Goal: Task Accomplishment & Management: Use online tool/utility

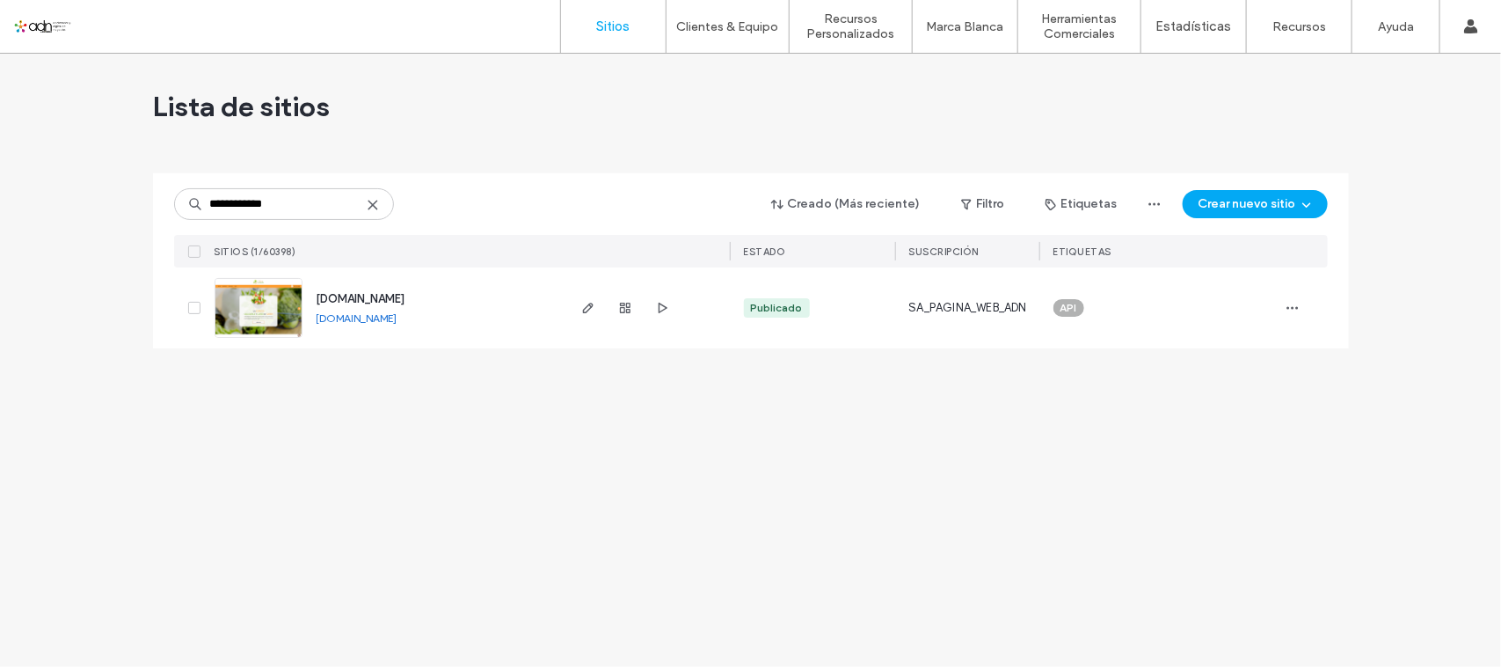
type input "**********"
click at [292, 295] on img at bounding box center [258, 339] width 86 height 120
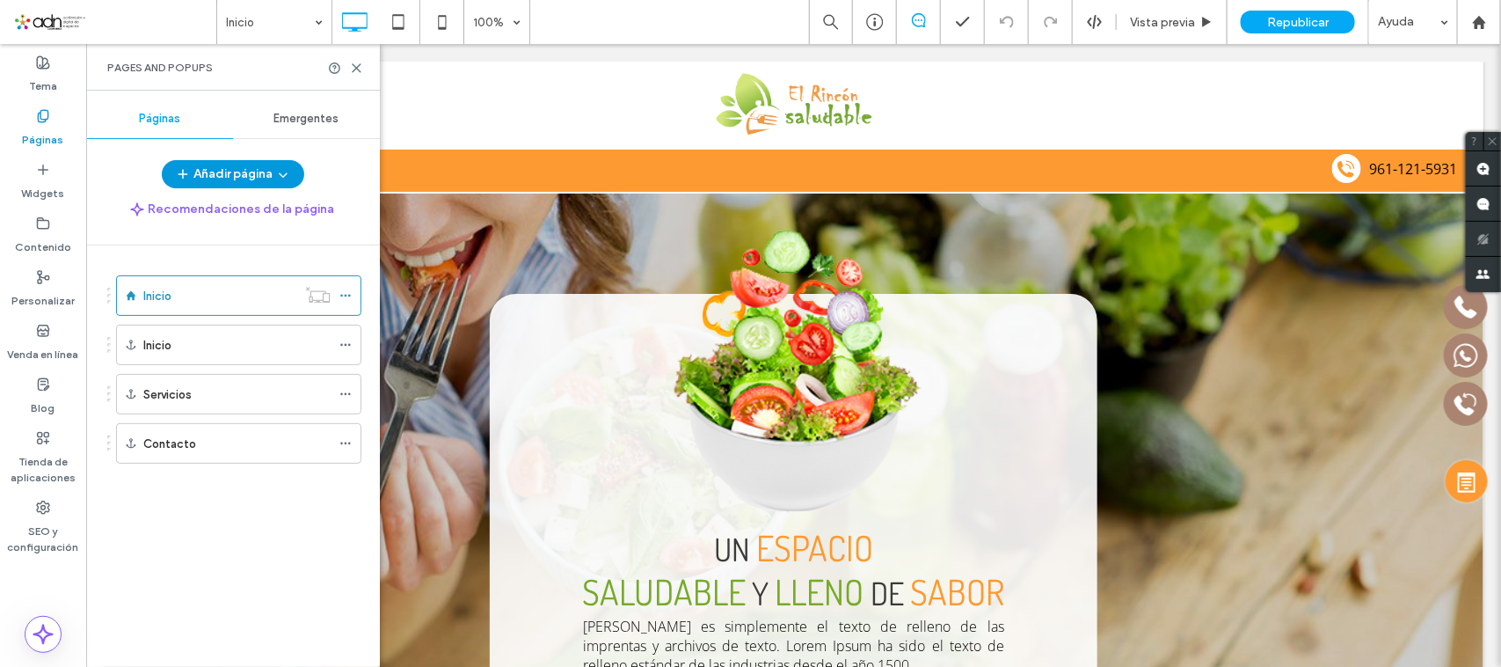
click at [269, 169] on button "Añadir página" at bounding box center [233, 174] width 142 height 28
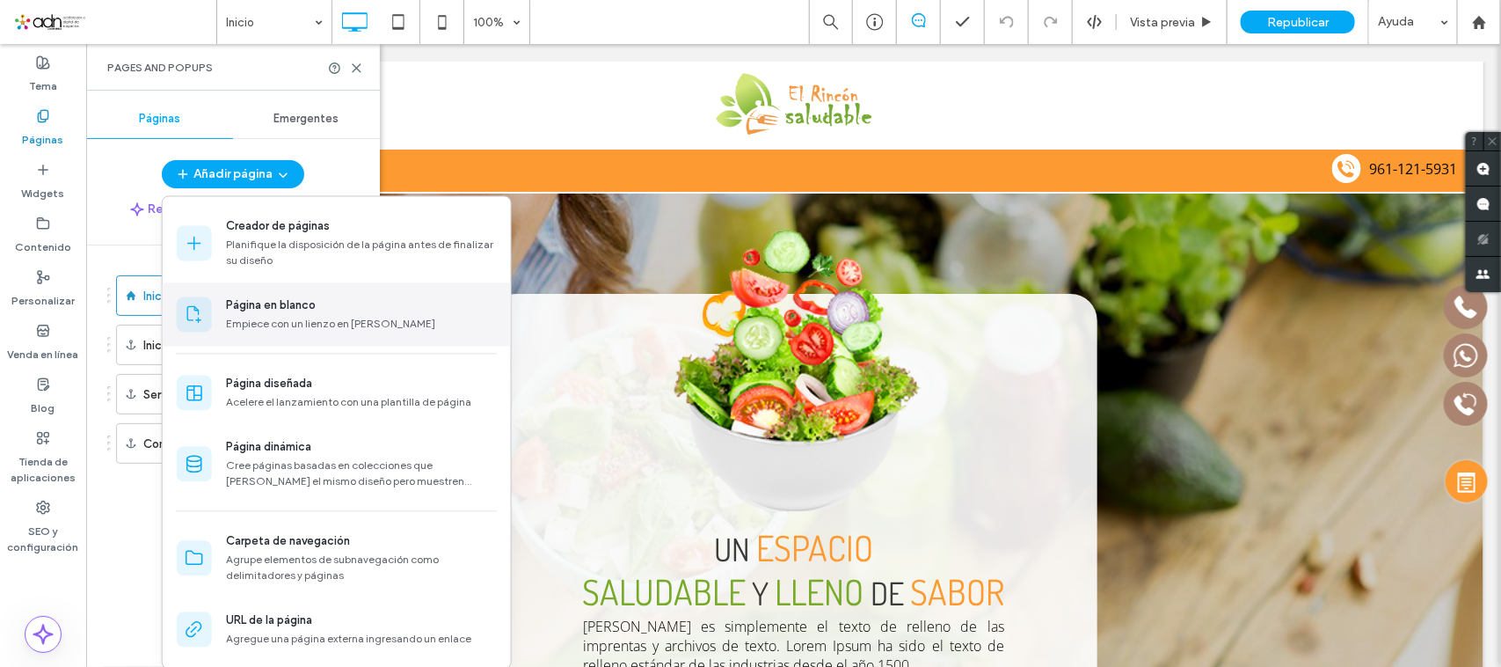
click at [310, 324] on div "Empiece con un lienzo en blanco" at bounding box center [361, 325] width 271 height 16
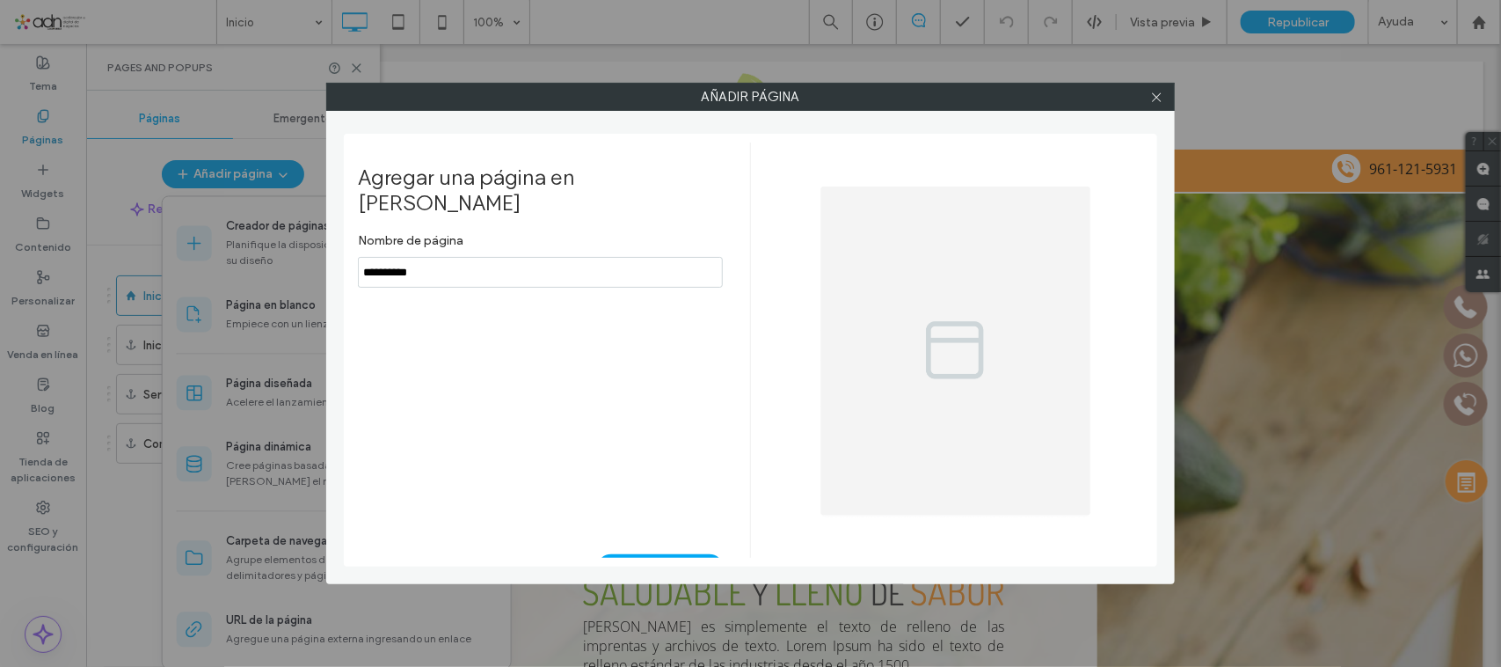
click at [460, 257] on input "notEmpty" at bounding box center [540, 272] width 365 height 31
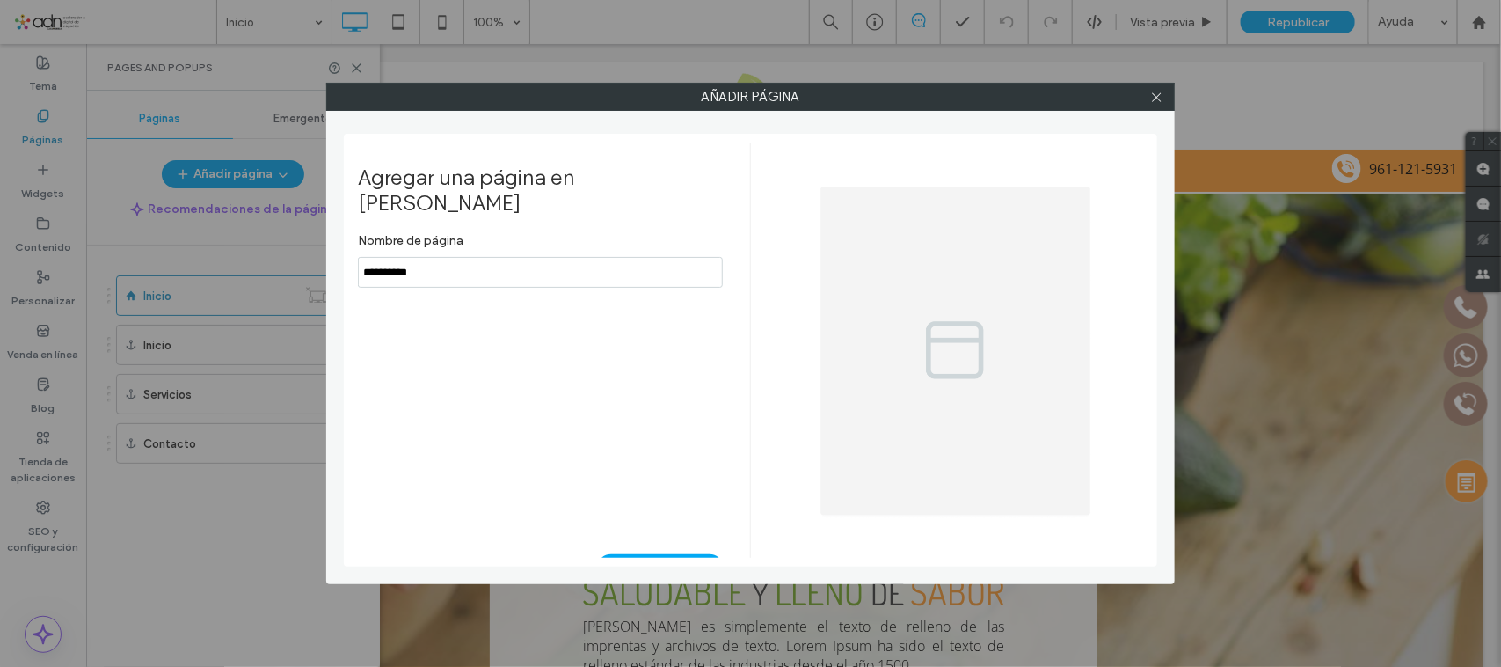
click at [460, 257] on input "notEmpty" at bounding box center [540, 272] width 365 height 31
click at [462, 257] on input "notEmpty" at bounding box center [540, 272] width 365 height 31
type input "***"
click at [658, 554] on button "Añadir página" at bounding box center [660, 568] width 127 height 28
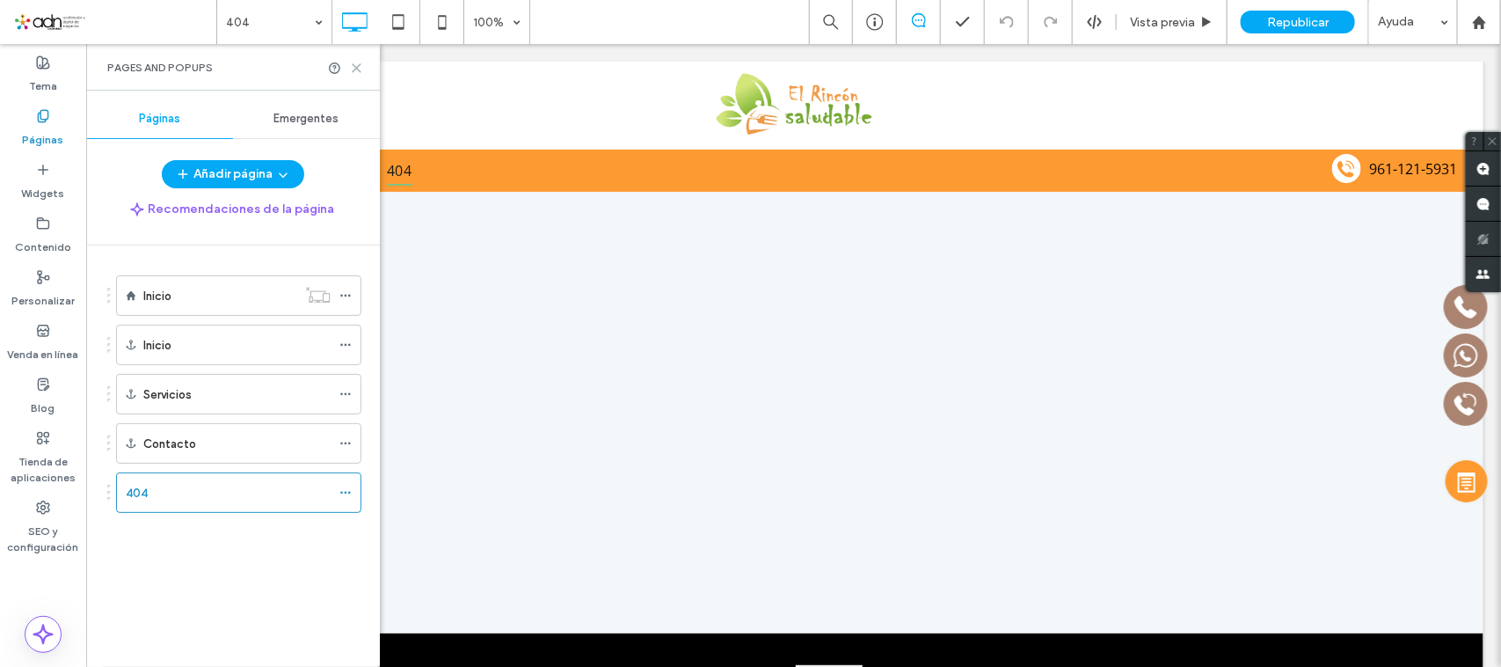
click at [357, 66] on icon at bounding box center [356, 68] width 13 height 13
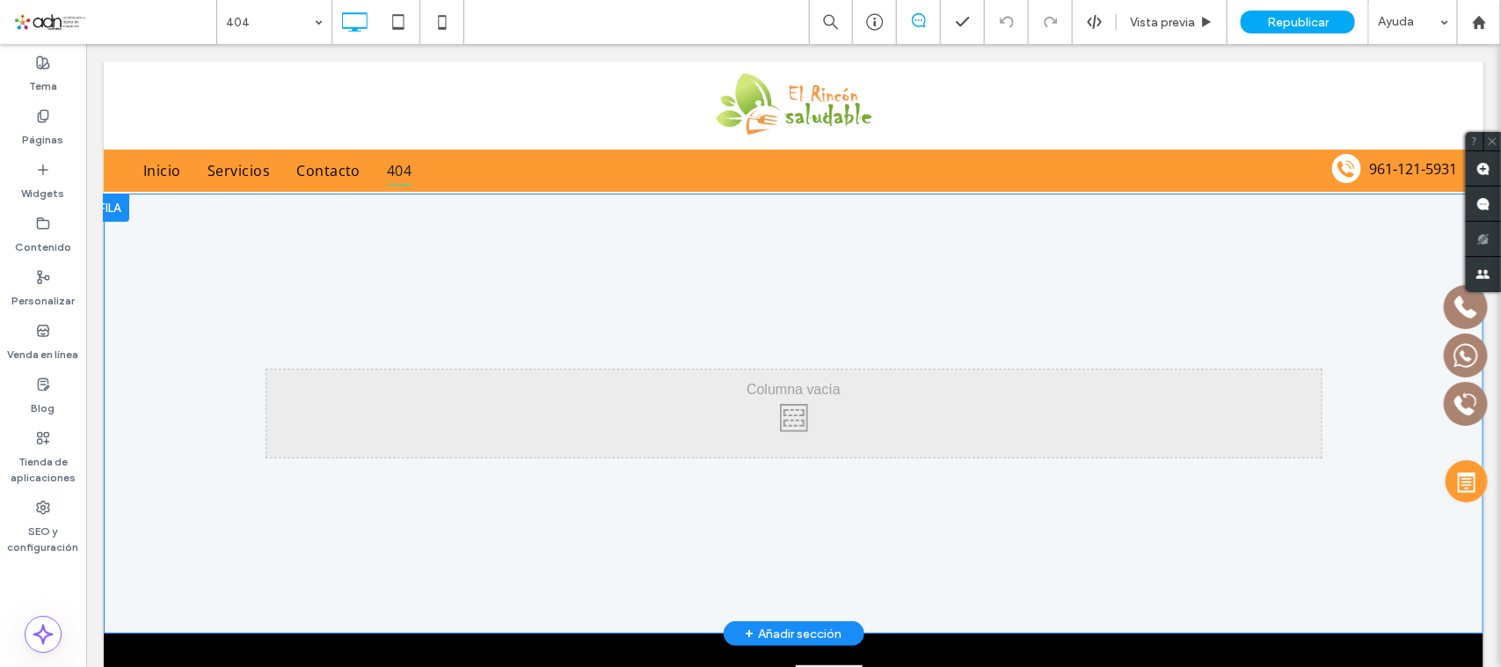
click at [784, 633] on div "+ Añadir sección" at bounding box center [793, 632] width 97 height 19
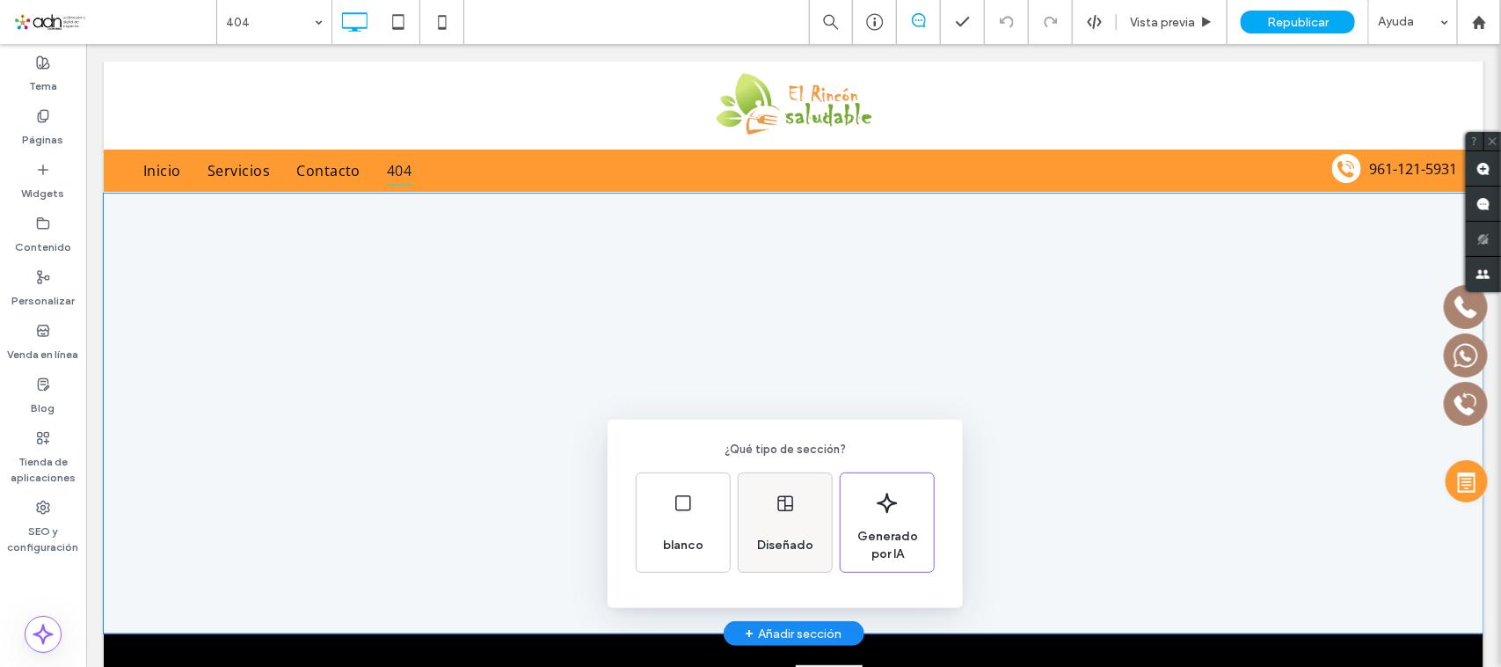
click at [792, 520] on div "Diseñado" at bounding box center [785, 522] width 93 height 98
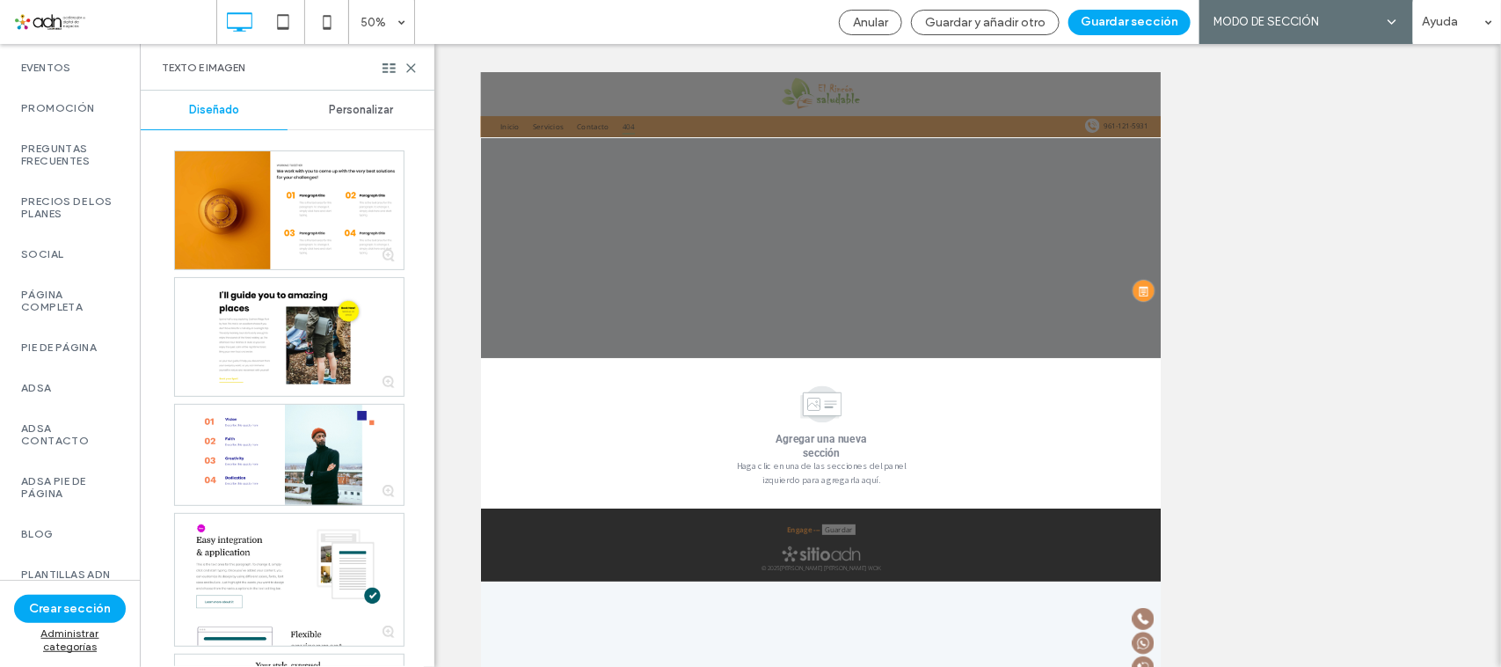
scroll to position [990, 0]
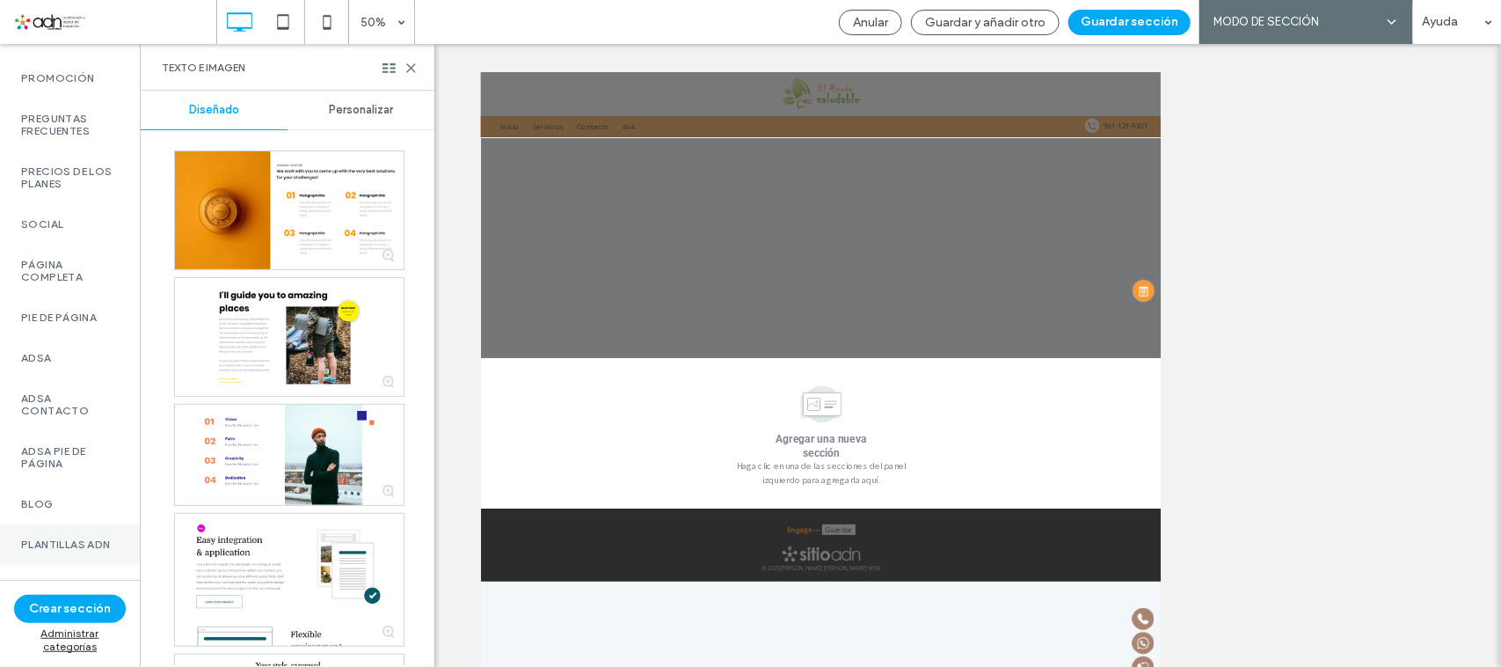
click at [48, 538] on label "Plantillas ADN" at bounding box center [70, 544] width 98 height 12
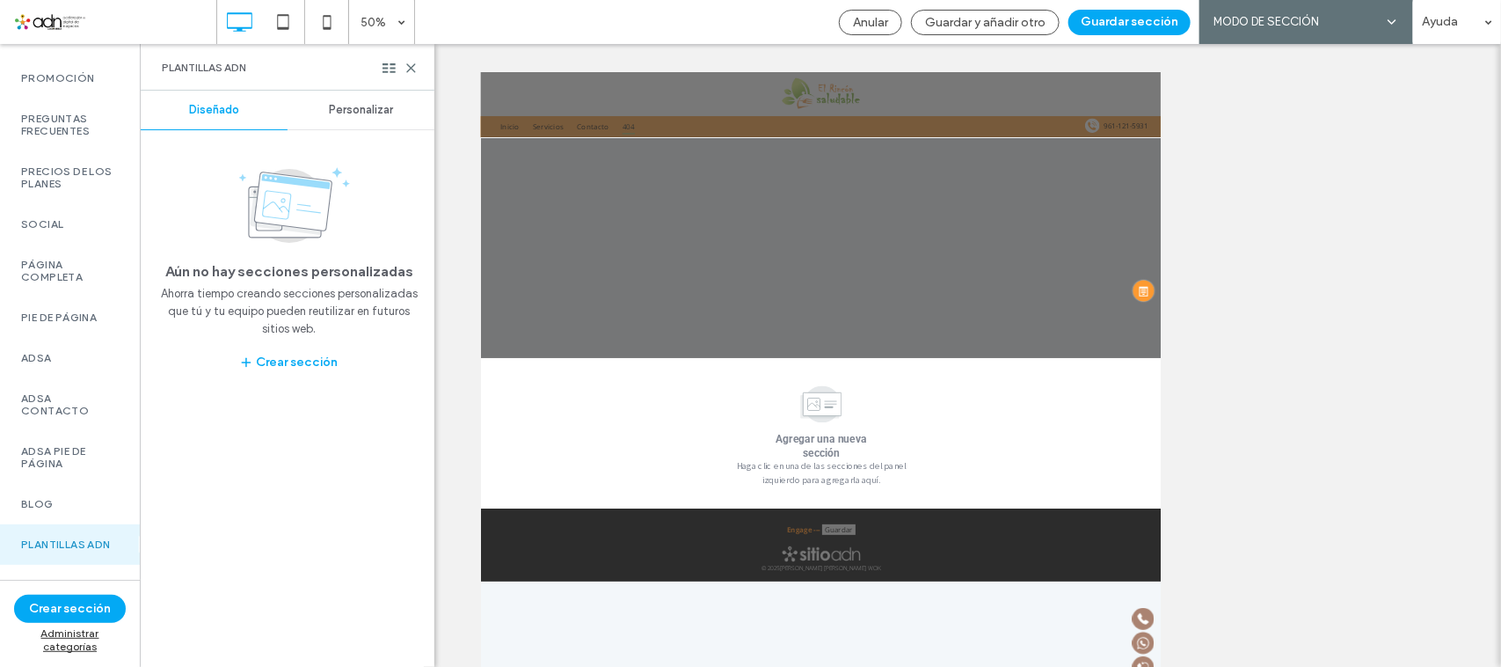
click at [361, 116] on span "Personalizar" at bounding box center [361, 110] width 64 height 14
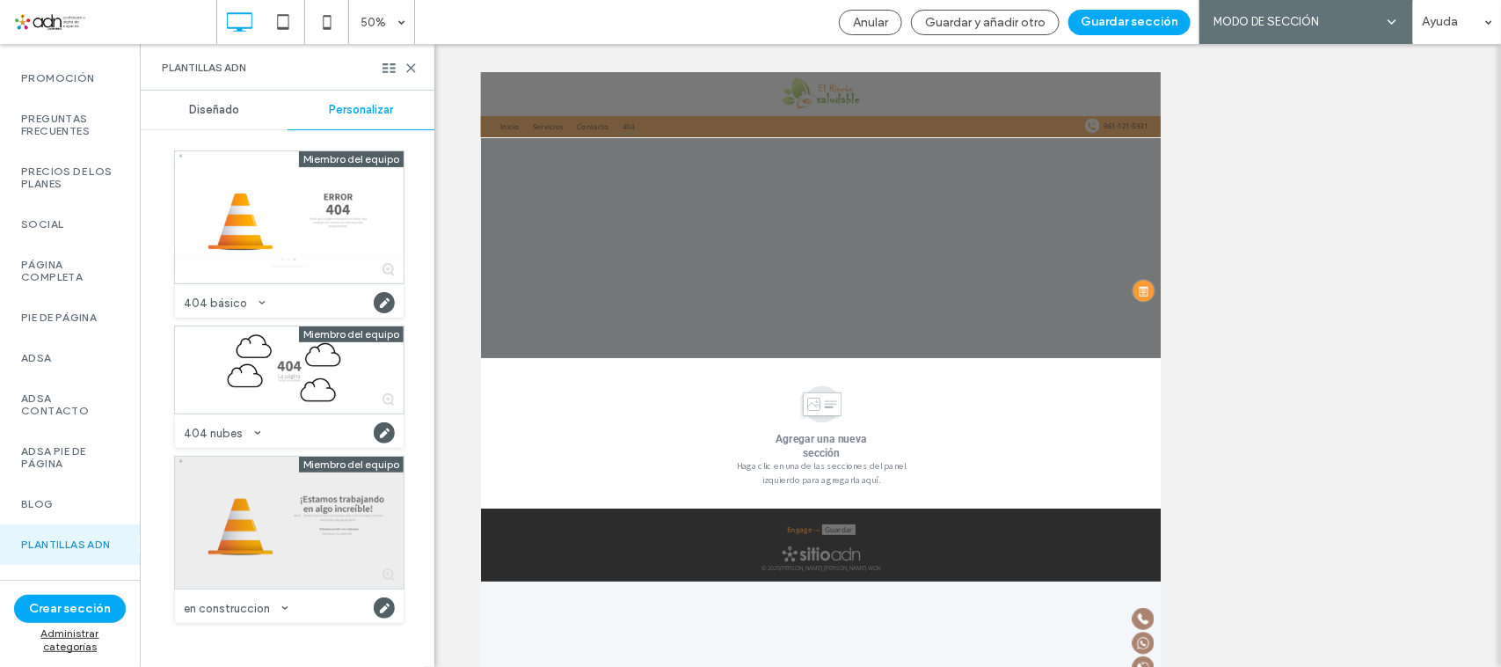
click at [315, 520] on div at bounding box center [289, 522] width 229 height 132
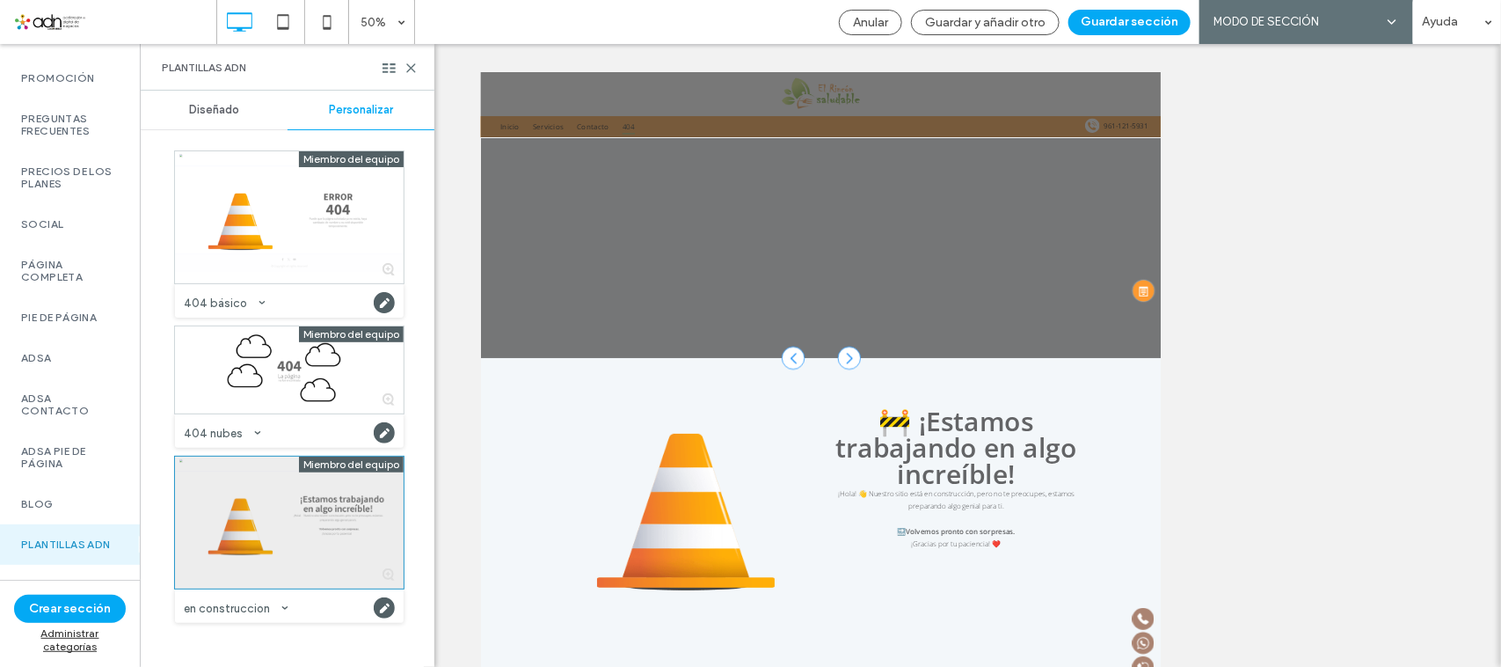
scroll to position [18, 0]
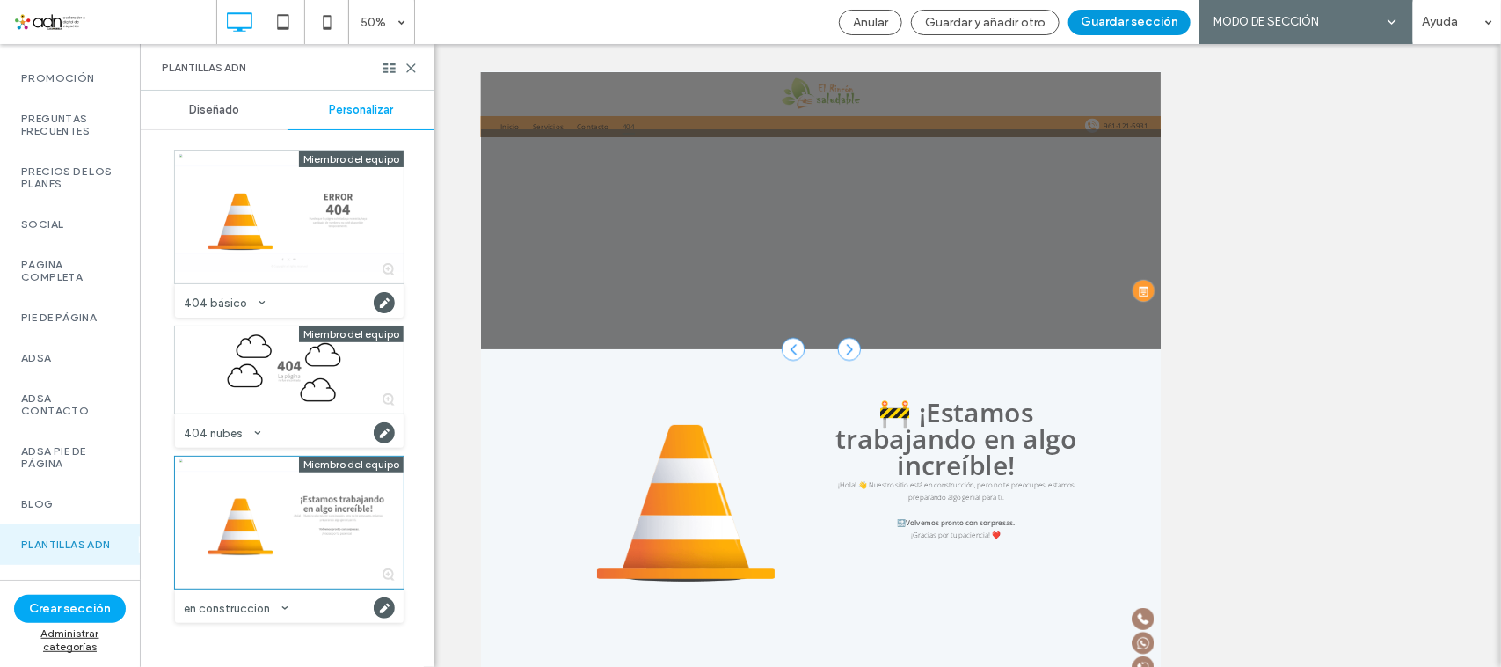
click at [1127, 16] on button "Guardar sección" at bounding box center [1130, 23] width 122 height 26
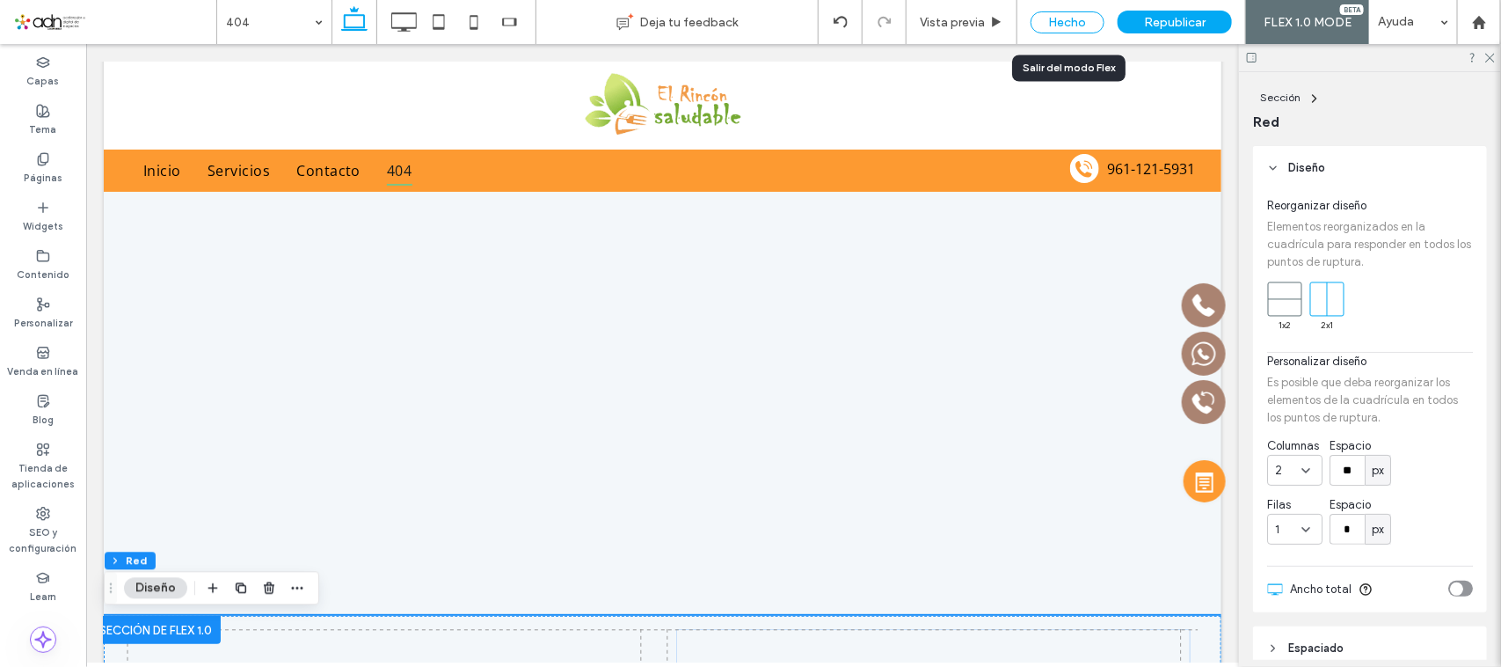
click at [1069, 15] on div "Hecho" at bounding box center [1068, 22] width 74 height 22
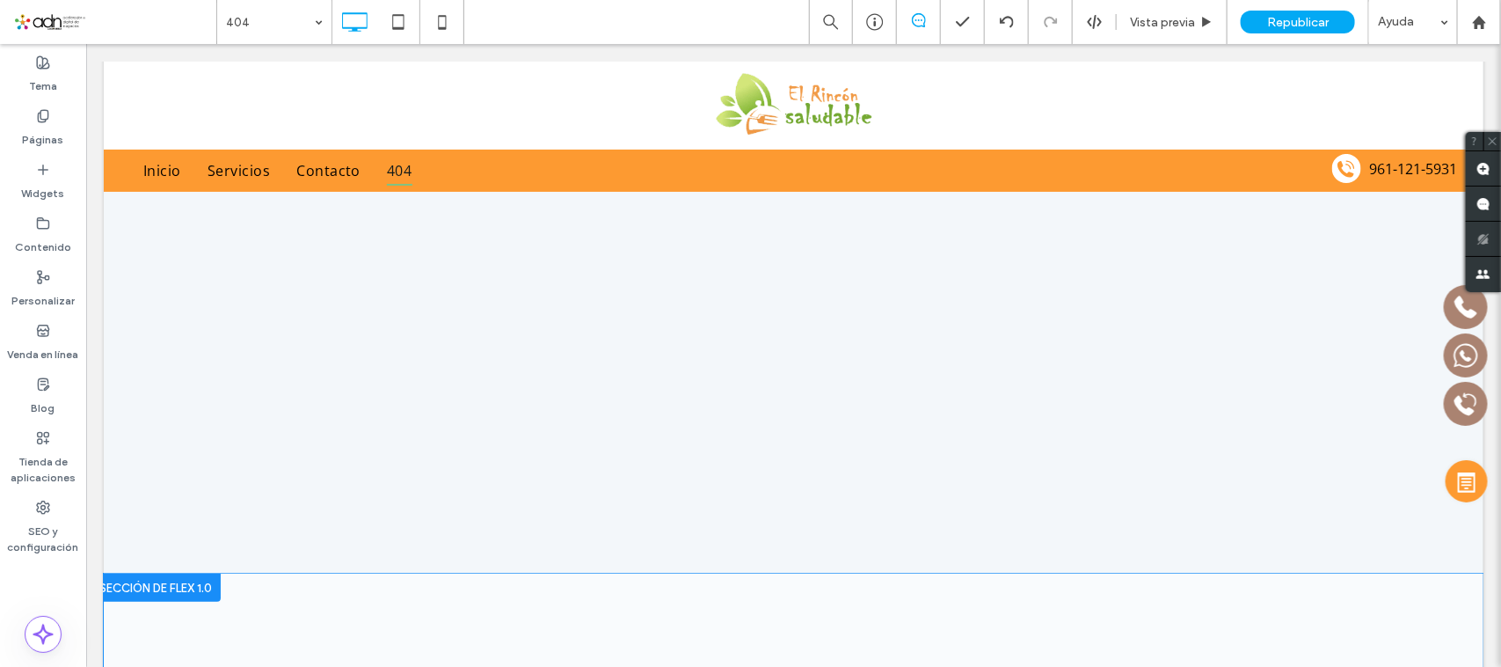
scroll to position [0, 0]
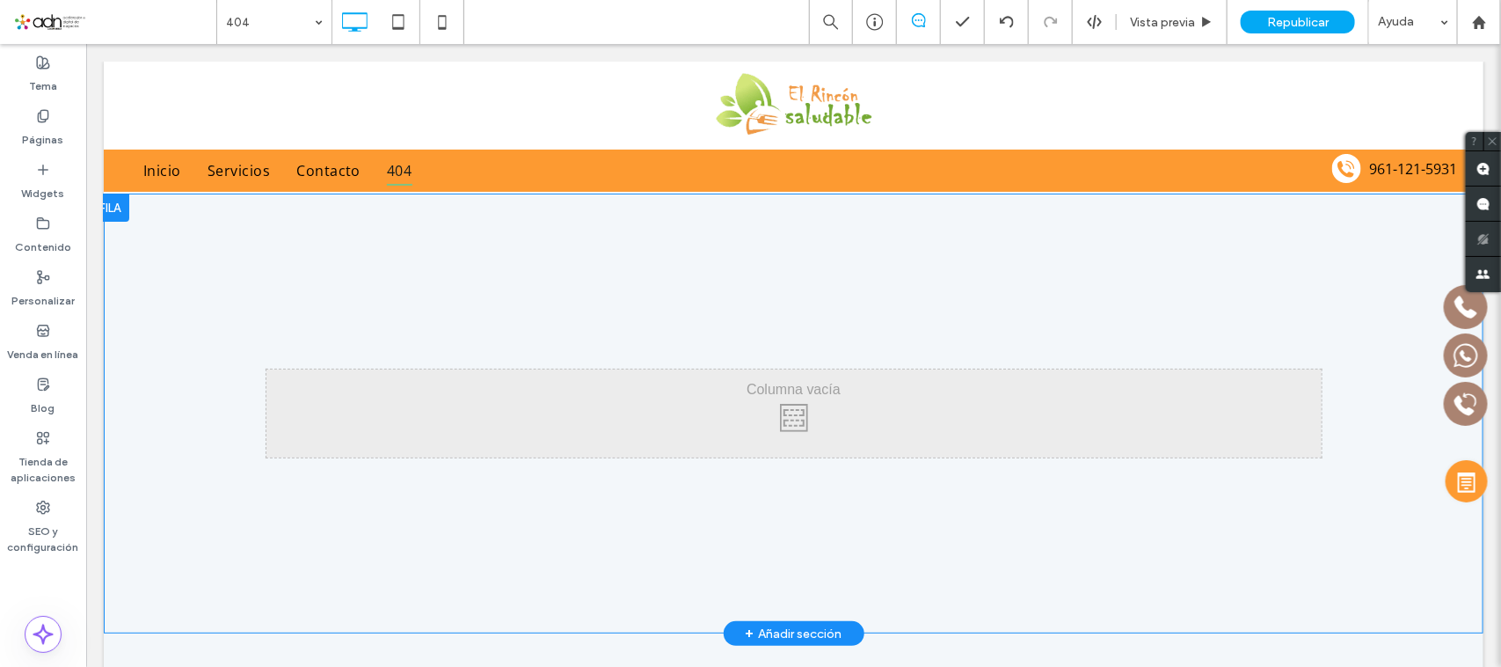
click at [112, 207] on div at bounding box center [109, 207] width 39 height 28
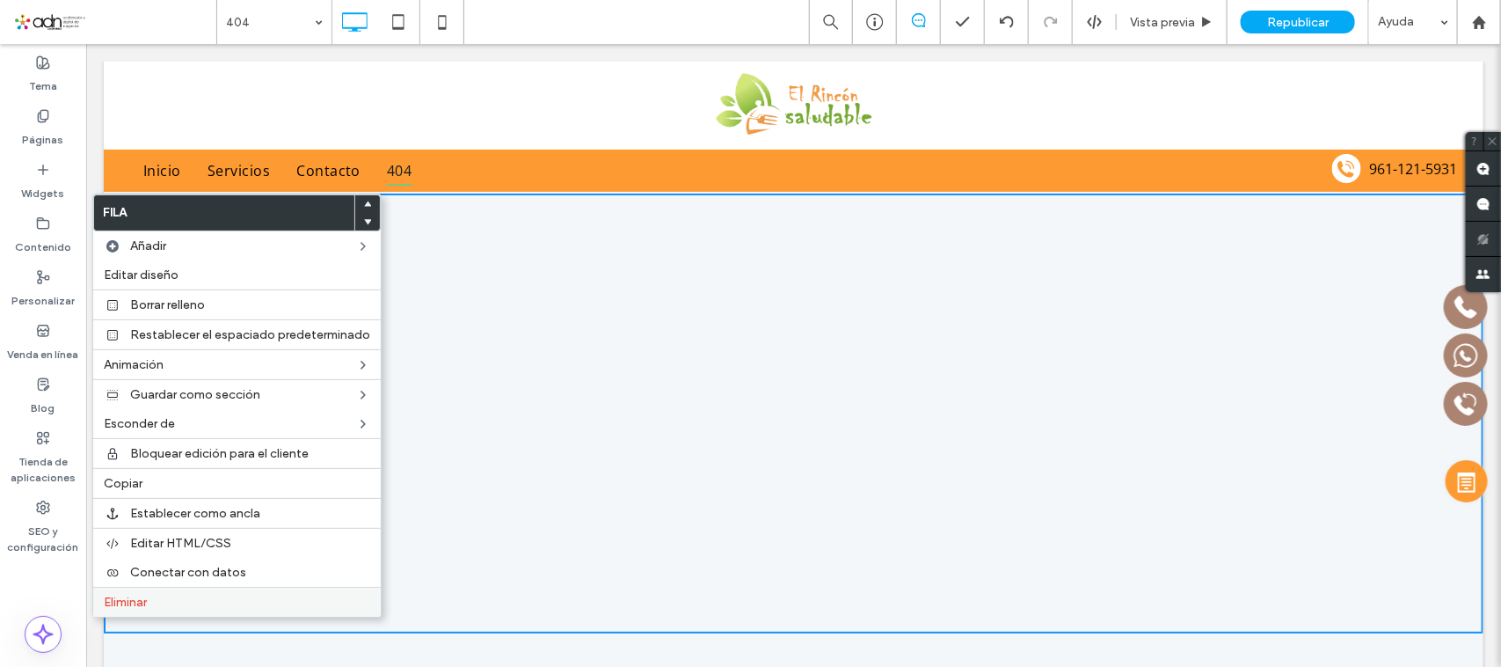
click at [141, 605] on span "Eliminar" at bounding box center [125, 601] width 43 height 15
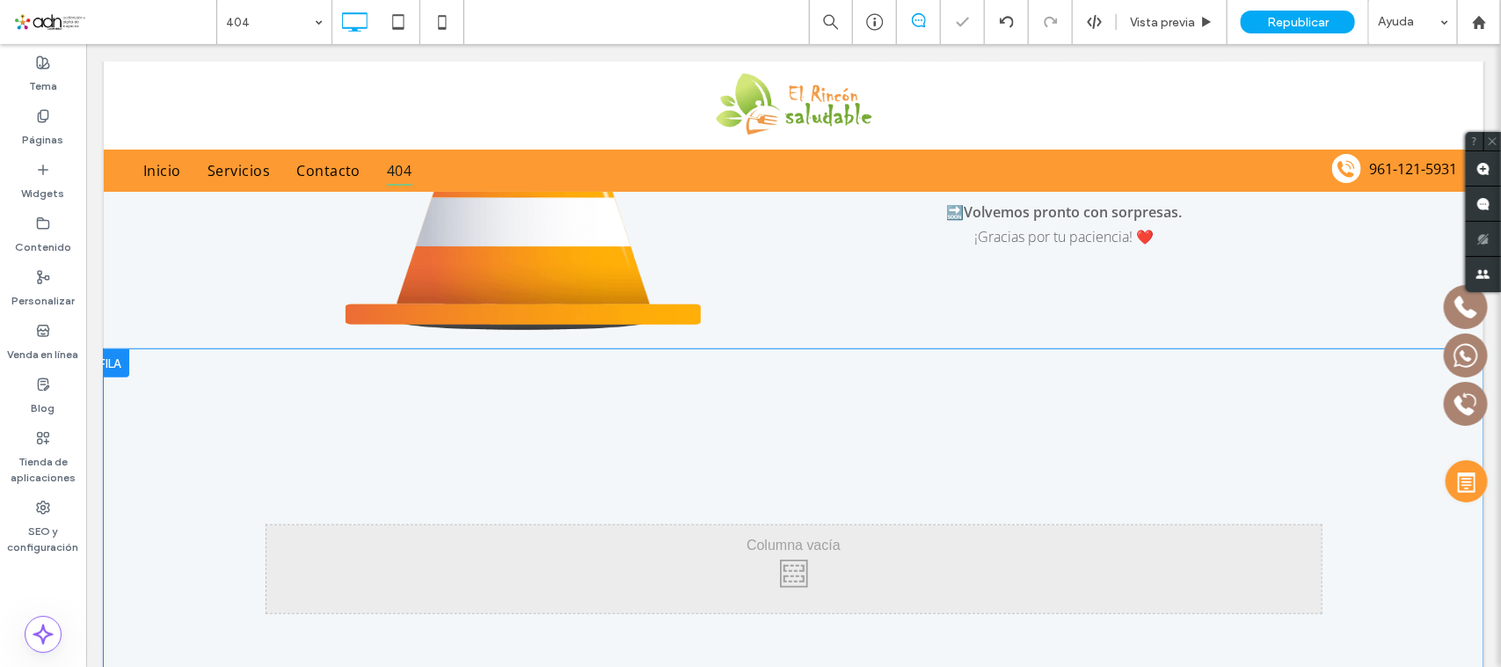
scroll to position [330, 0]
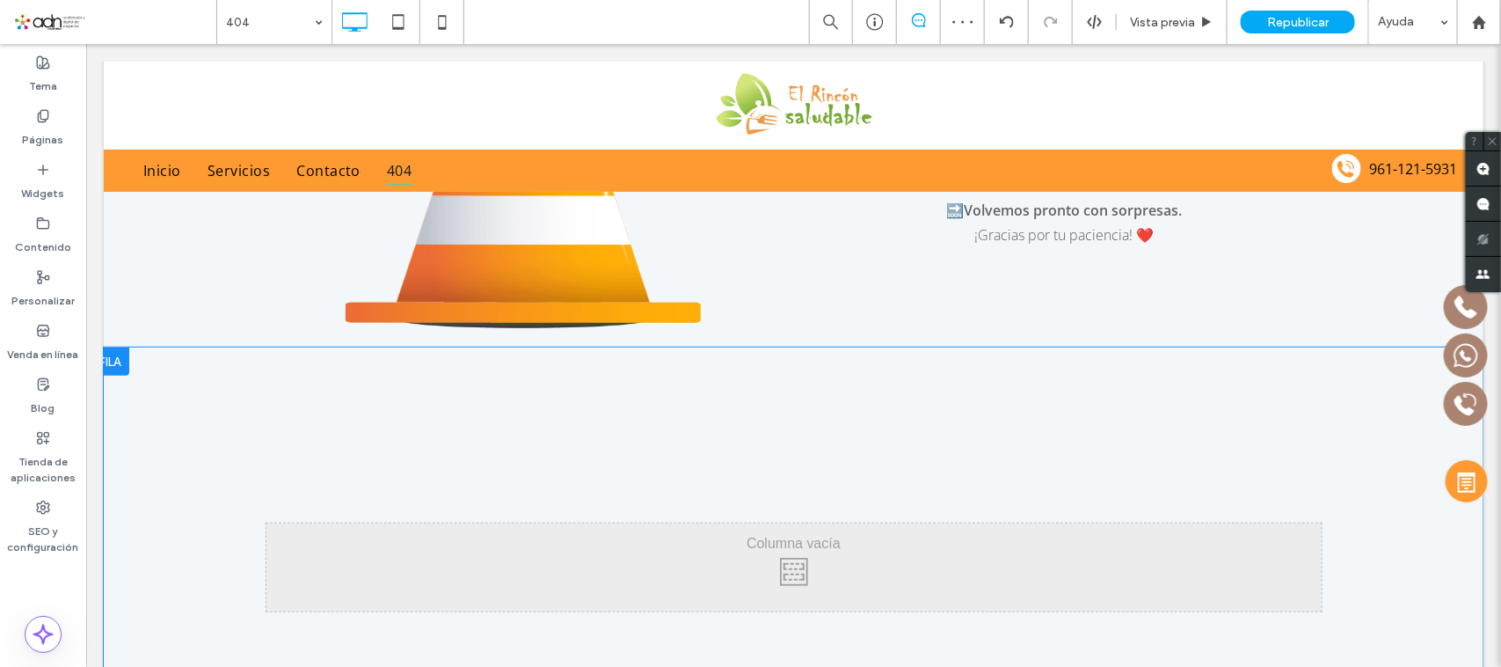
click at [115, 361] on div at bounding box center [109, 360] width 39 height 28
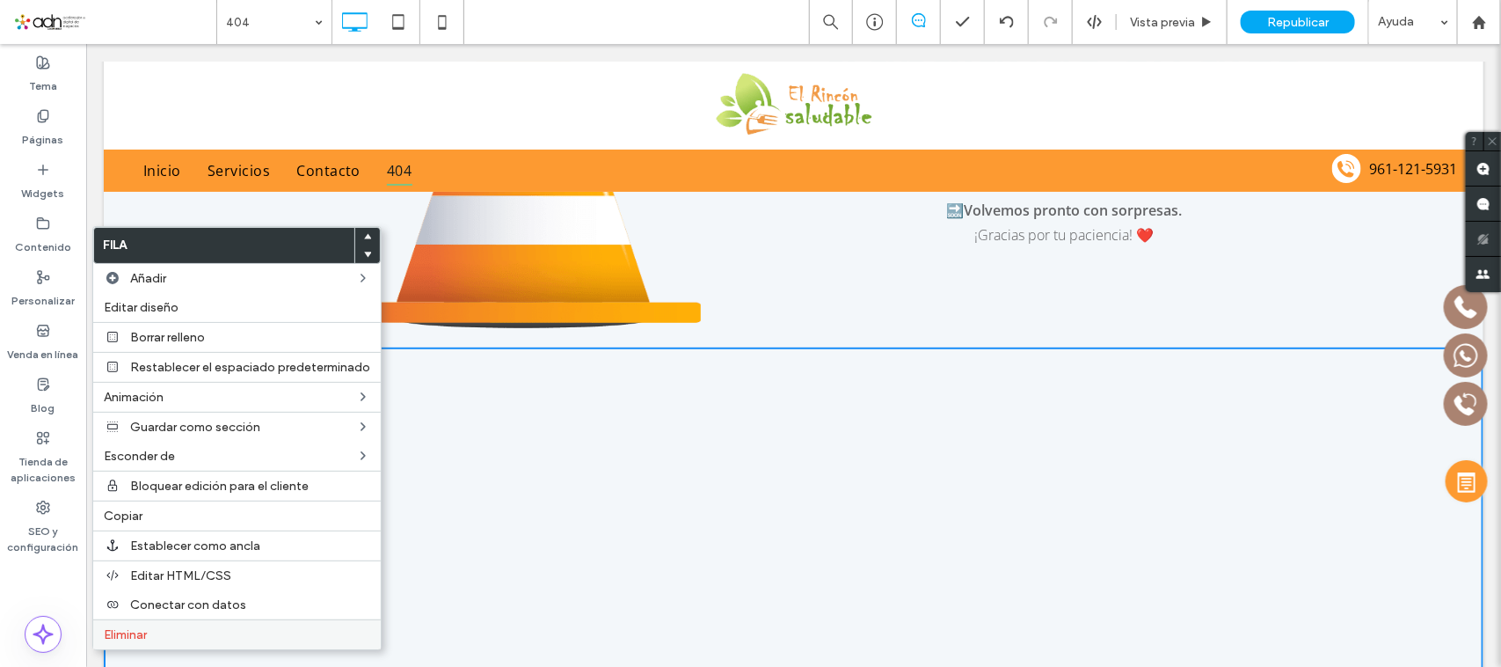
click at [150, 631] on div "Eliminar" at bounding box center [237, 634] width 288 height 30
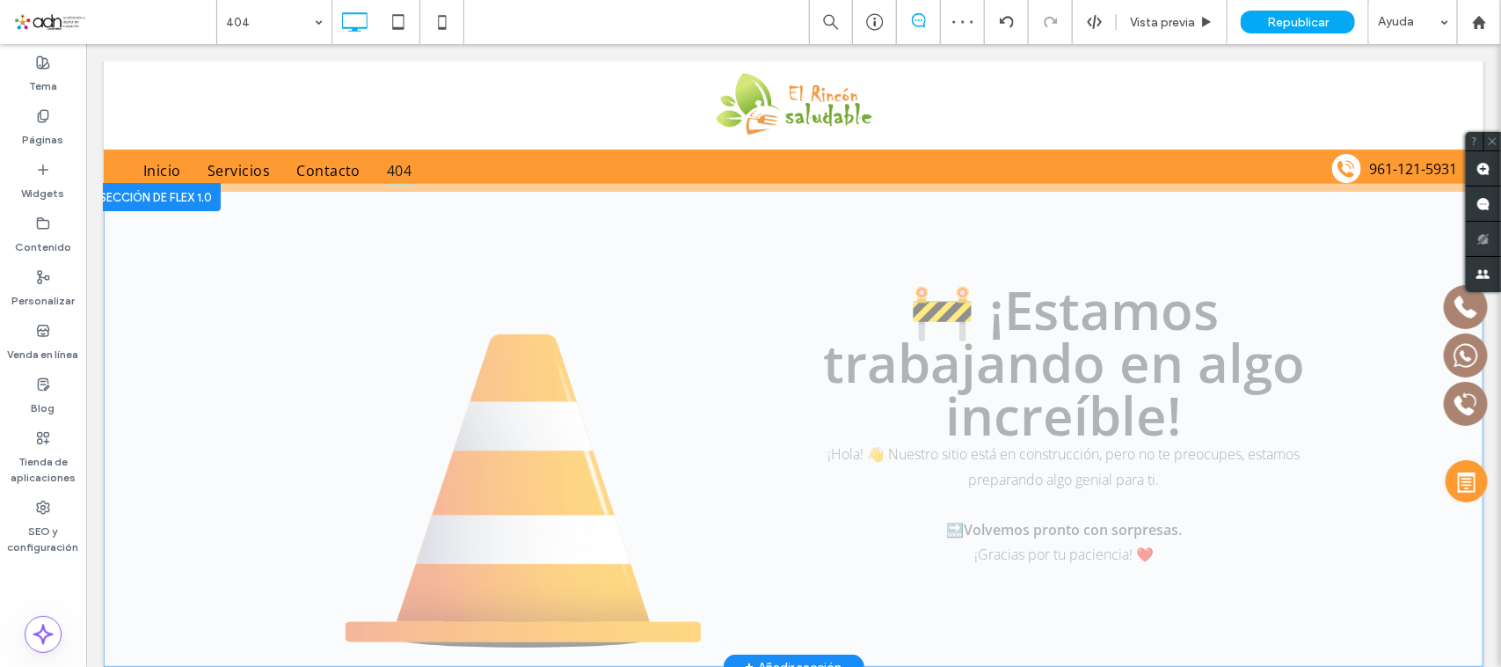
scroll to position [0, 0]
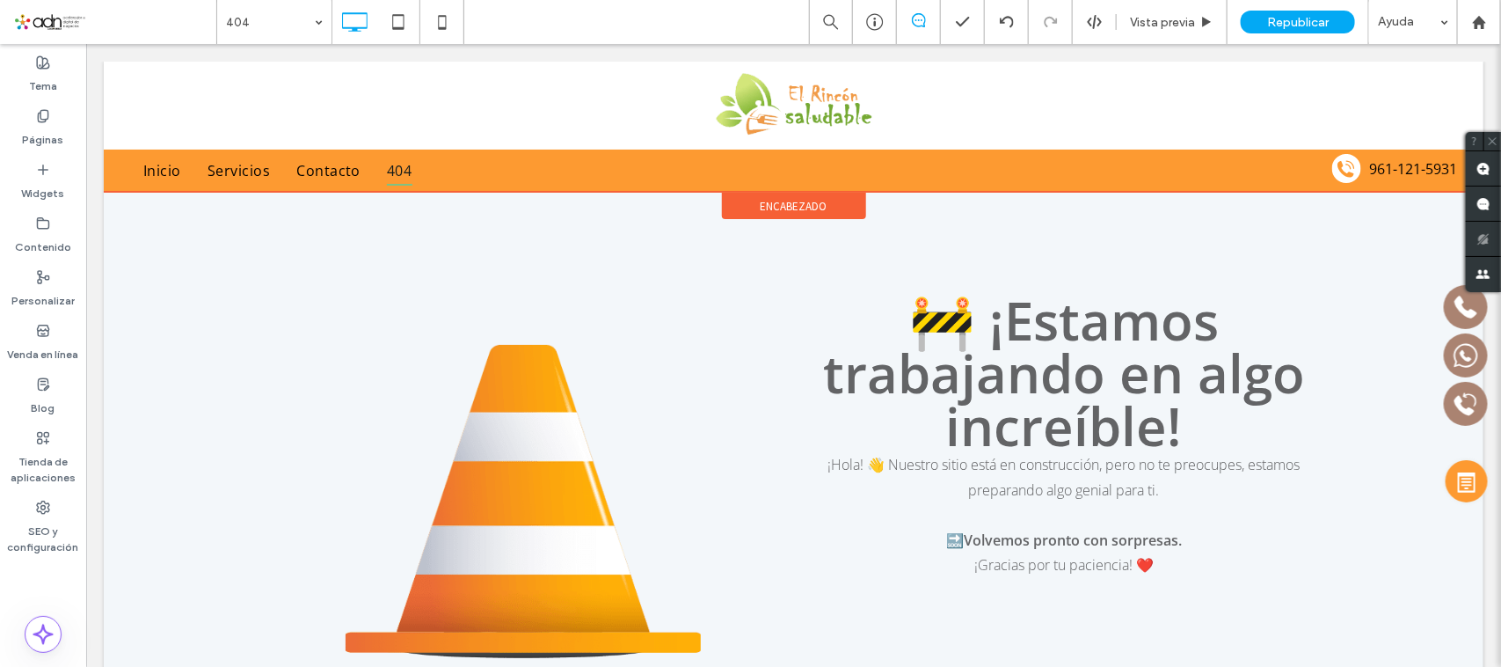
click at [774, 206] on span "encabezado" at bounding box center [793, 205] width 67 height 15
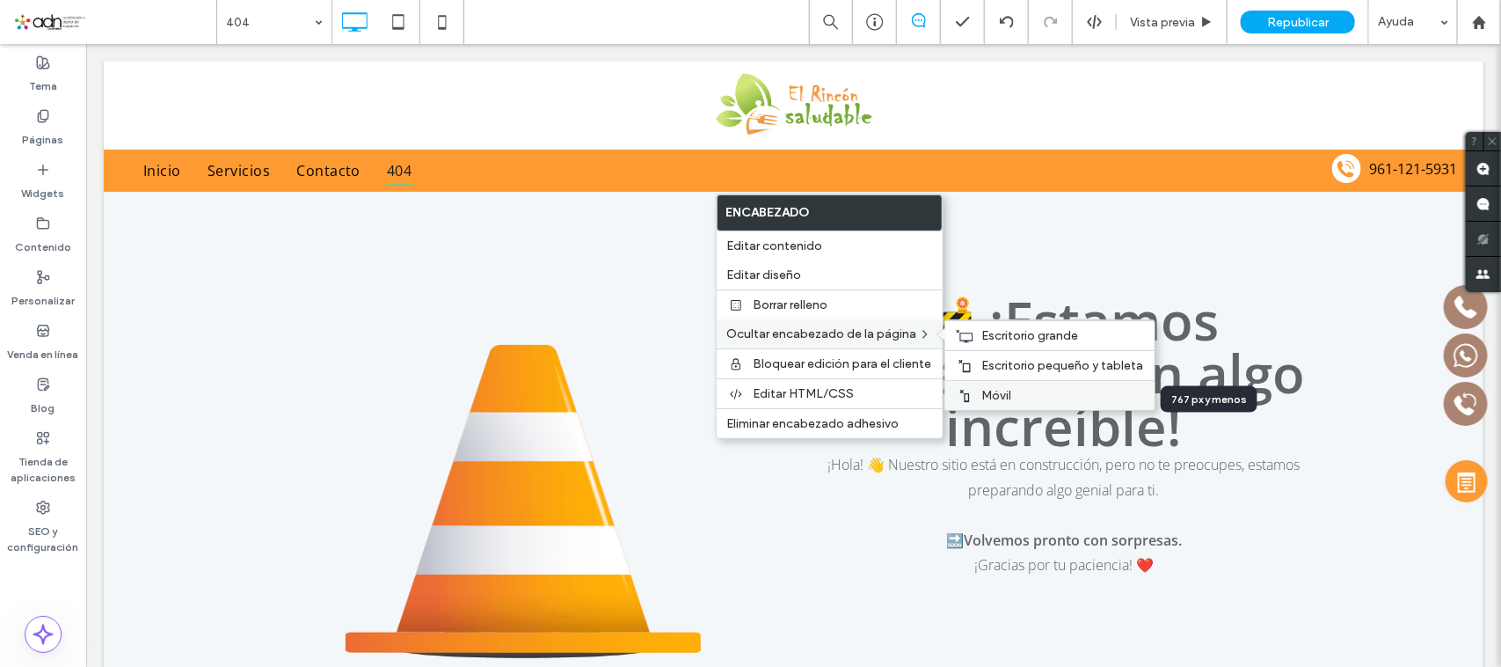
click at [996, 400] on span "Móvil" at bounding box center [997, 395] width 30 height 15
click at [1043, 373] on span "Escritorio pequeño y tableta" at bounding box center [1063, 365] width 162 height 15
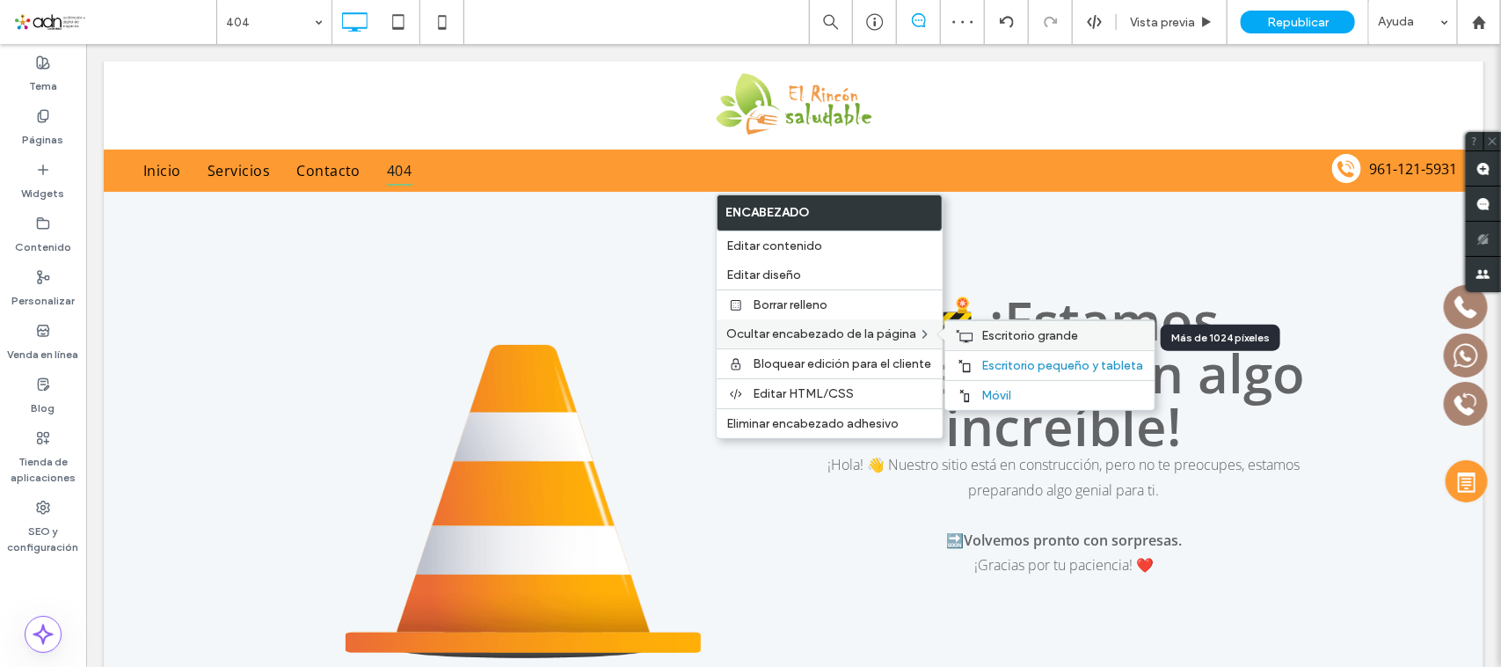
click at [1022, 339] on span "Escritorio grande" at bounding box center [1030, 335] width 97 height 15
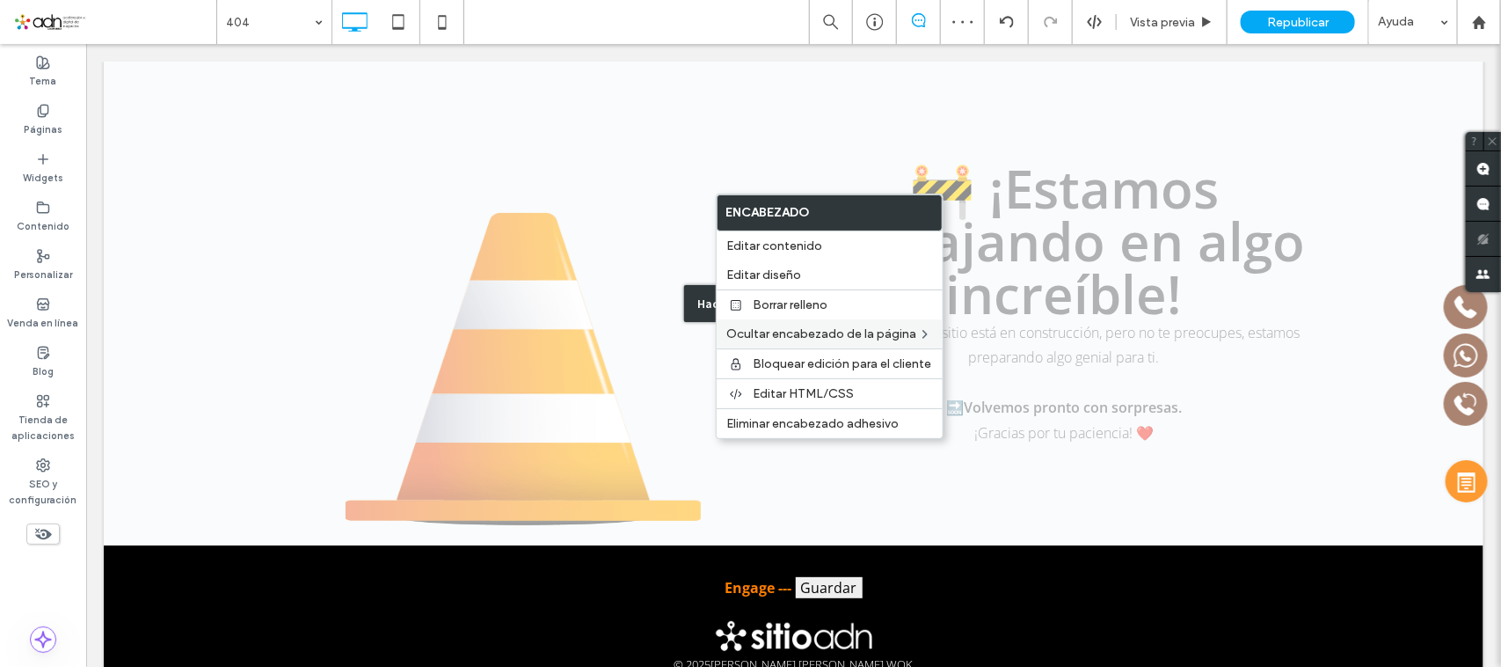
click at [339, 180] on div "Hacer clic para editar en modo Flex" at bounding box center [793, 303] width 1380 height 484
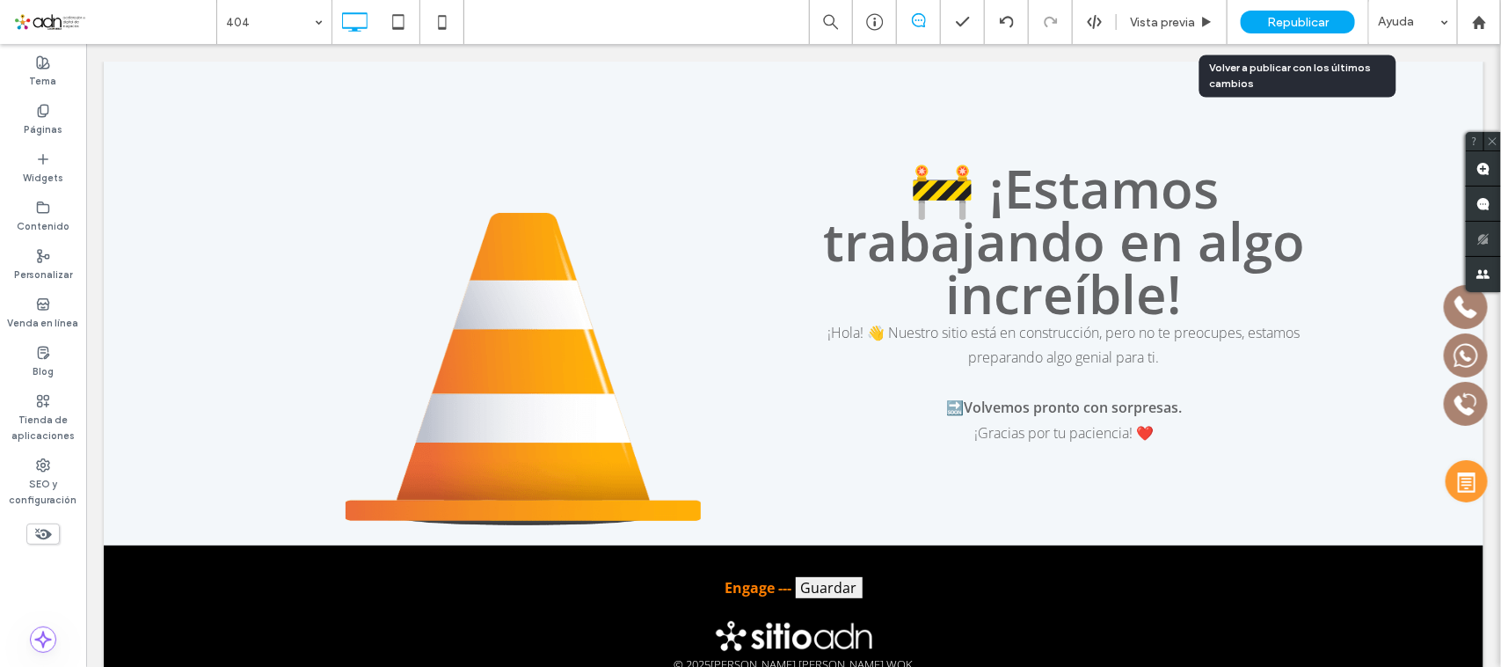
click at [1273, 22] on span "Republicar" at bounding box center [1298, 22] width 62 height 15
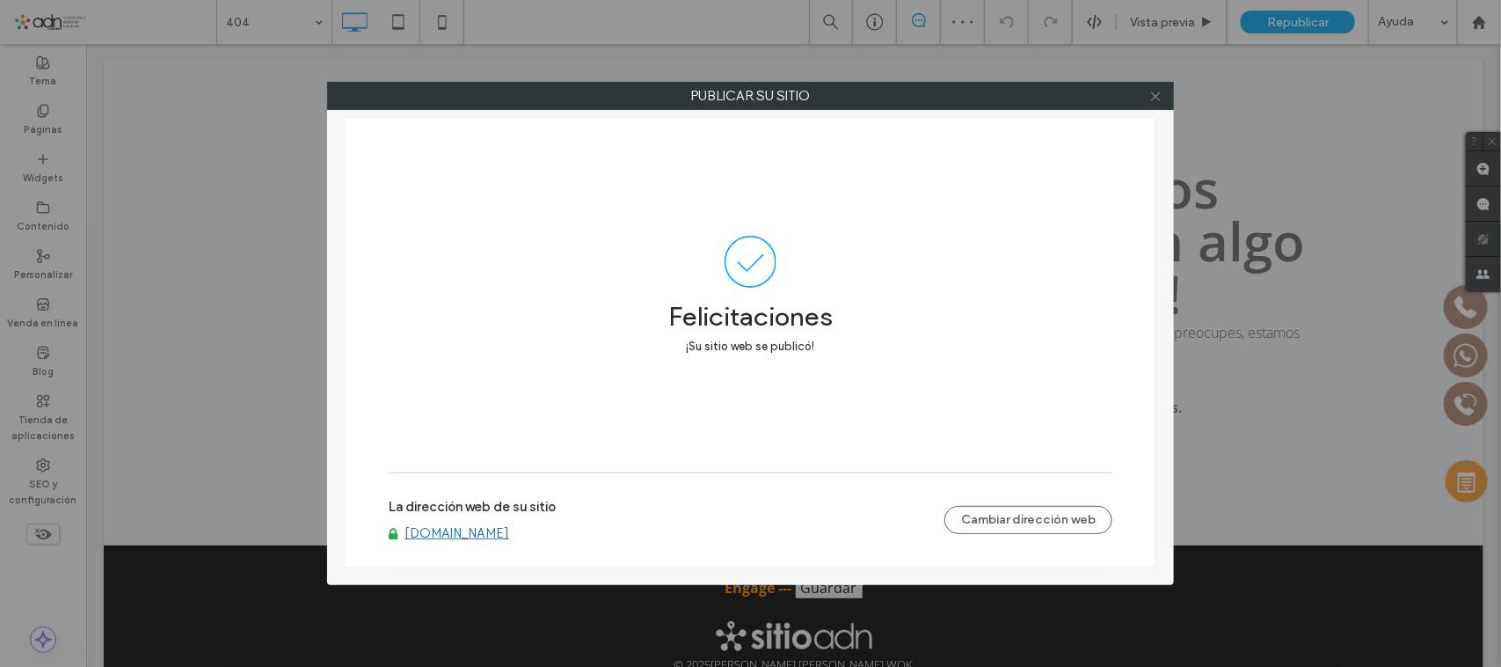
click at [1153, 97] on icon at bounding box center [1155, 96] width 13 height 13
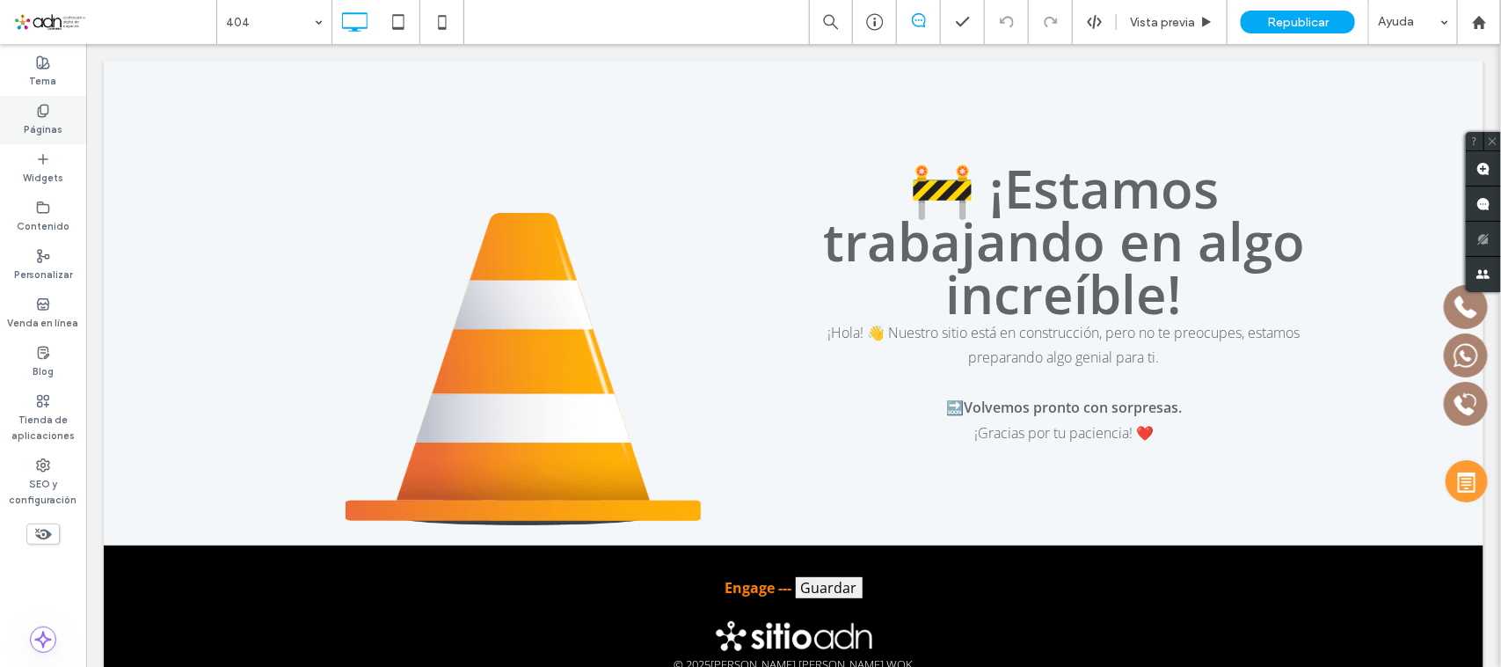
click at [47, 106] on use at bounding box center [43, 110] width 10 height 11
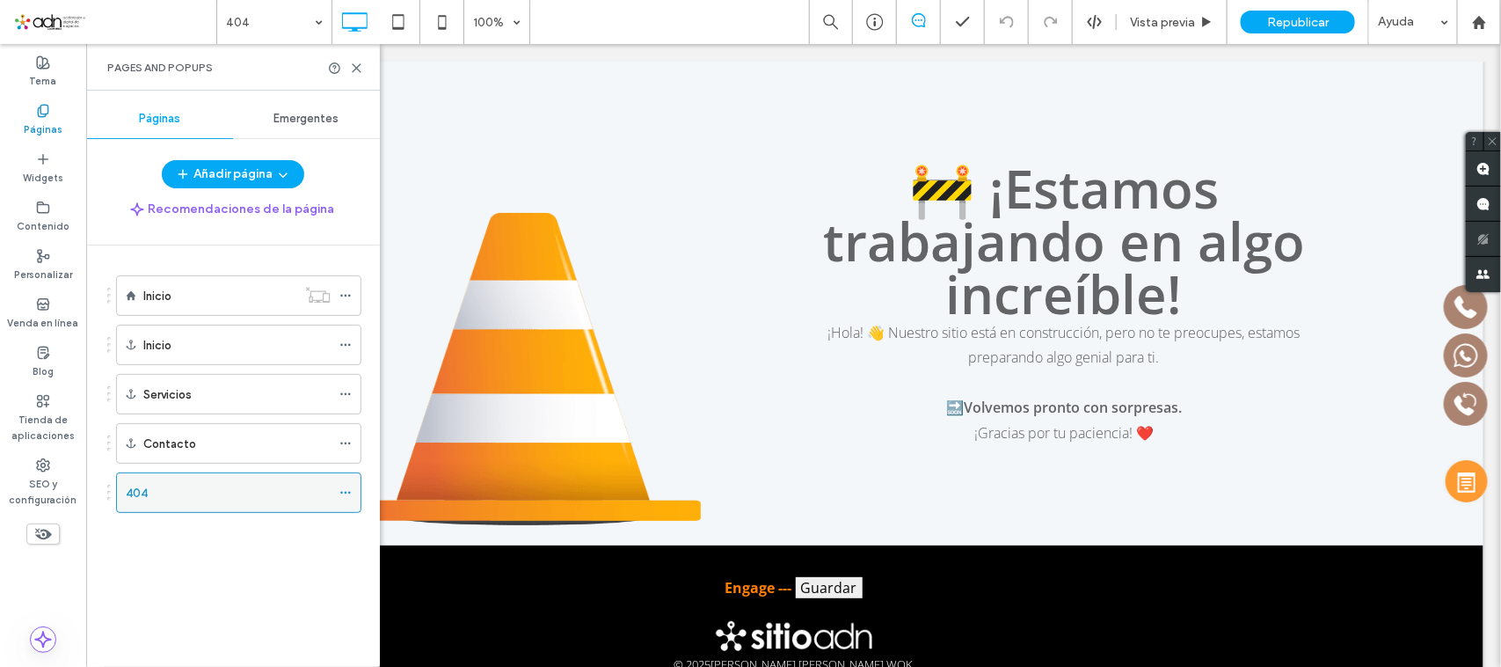
click at [346, 494] on use at bounding box center [345, 493] width 10 height 3
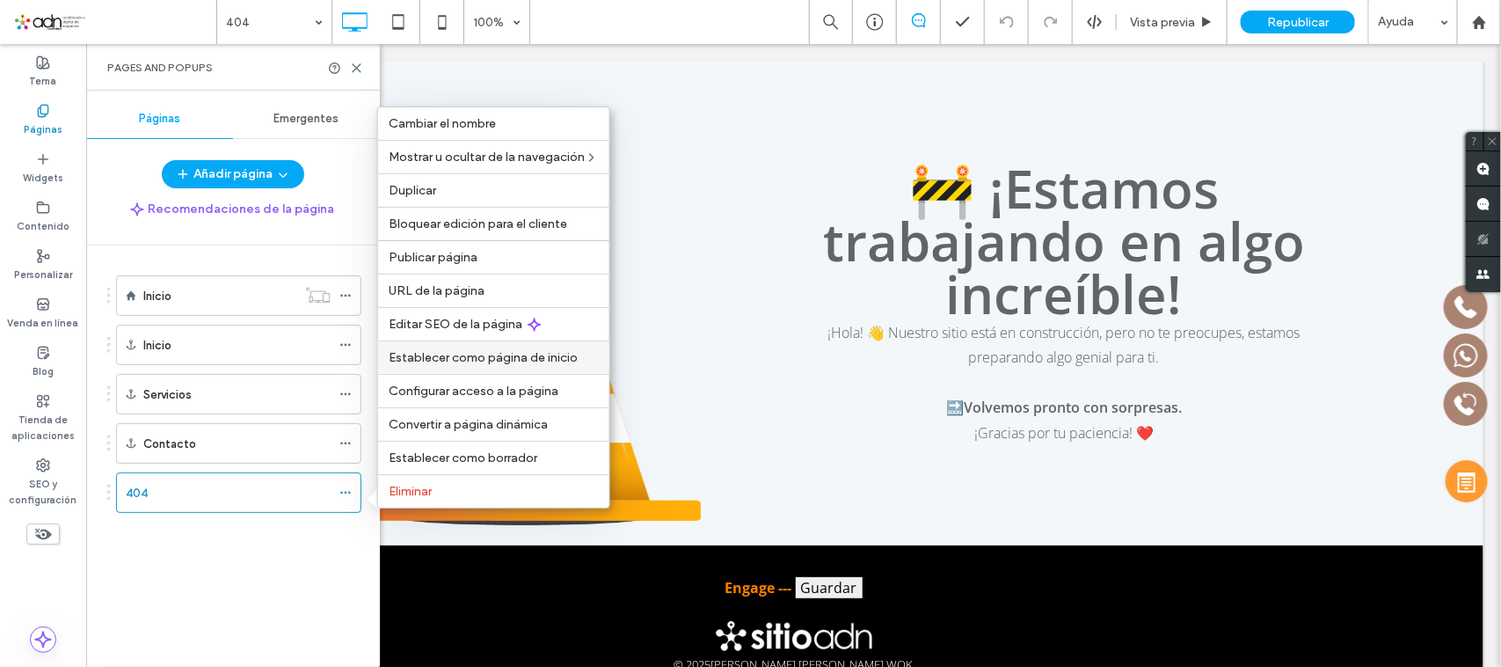
click at [498, 359] on span "Establecer como página de inicio" at bounding box center [483, 357] width 189 height 15
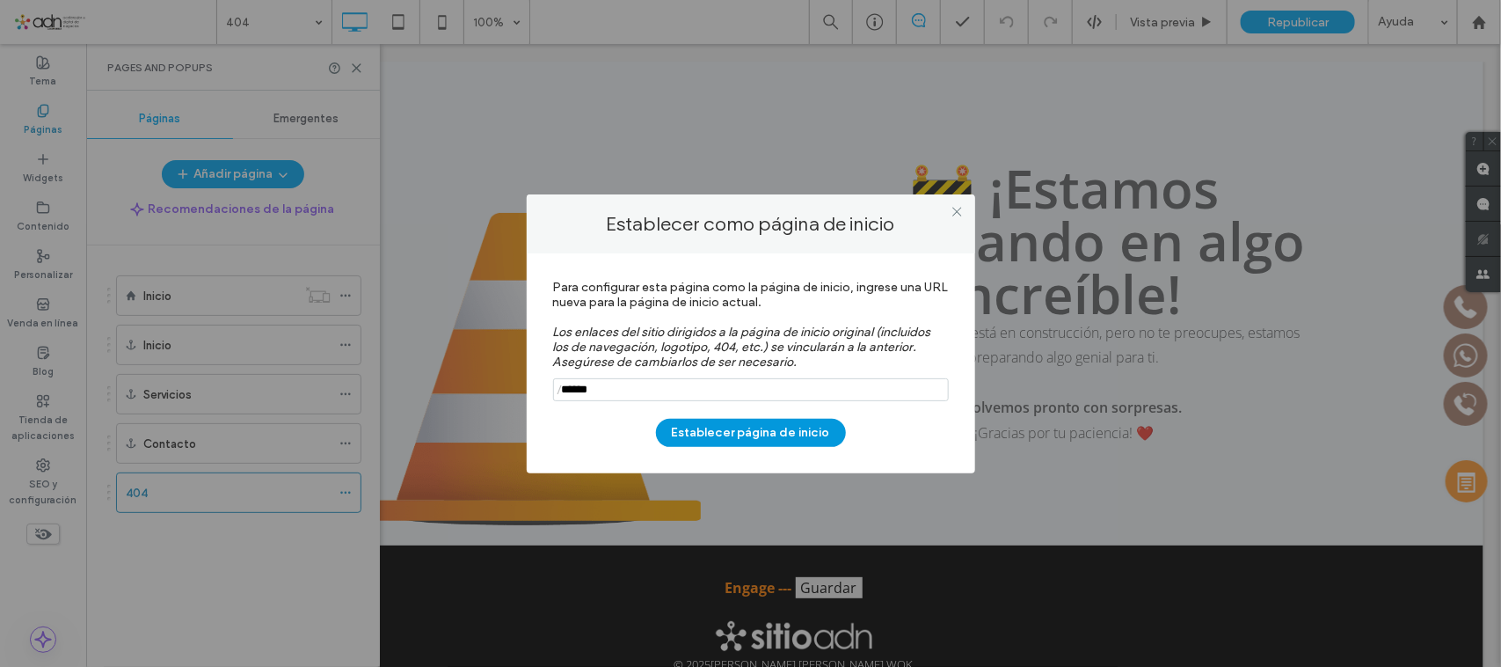
click at [726, 438] on button "Establecer página de inicio" at bounding box center [751, 433] width 190 height 28
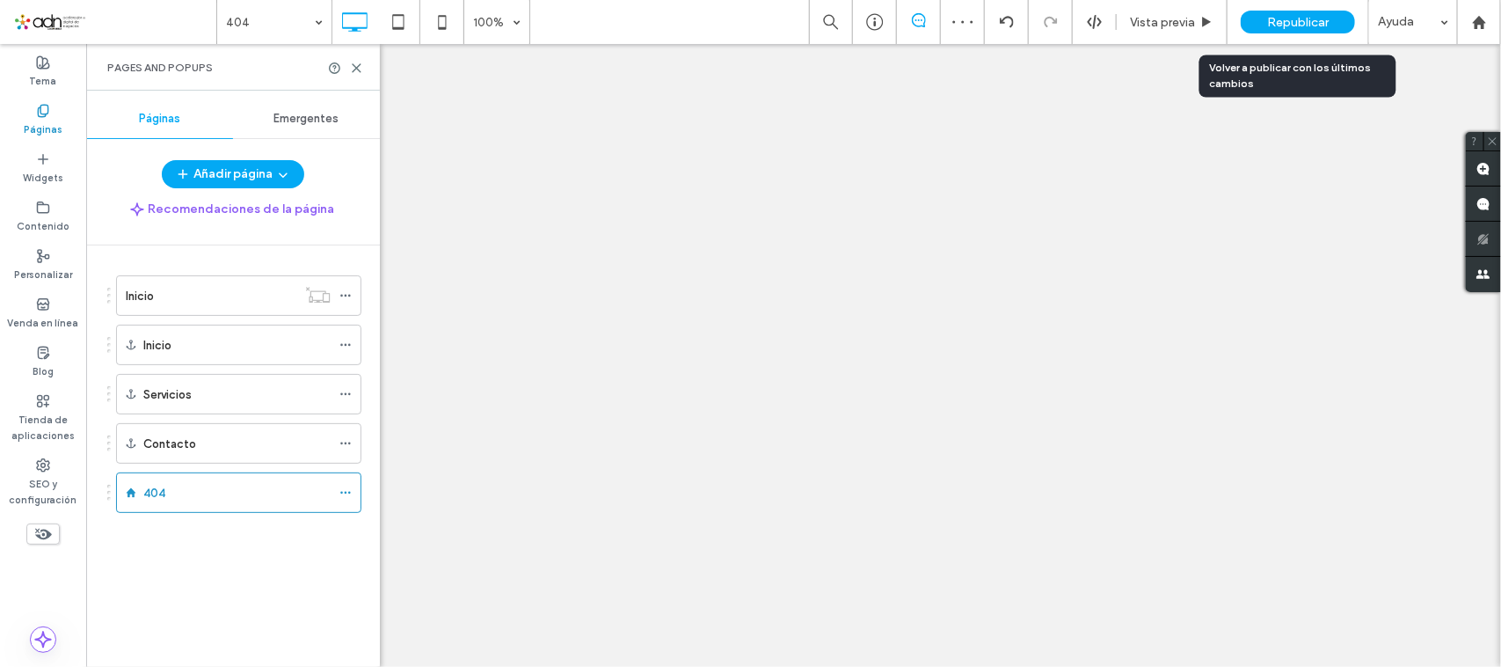
click at [1288, 22] on span "Republicar" at bounding box center [1298, 22] width 62 height 15
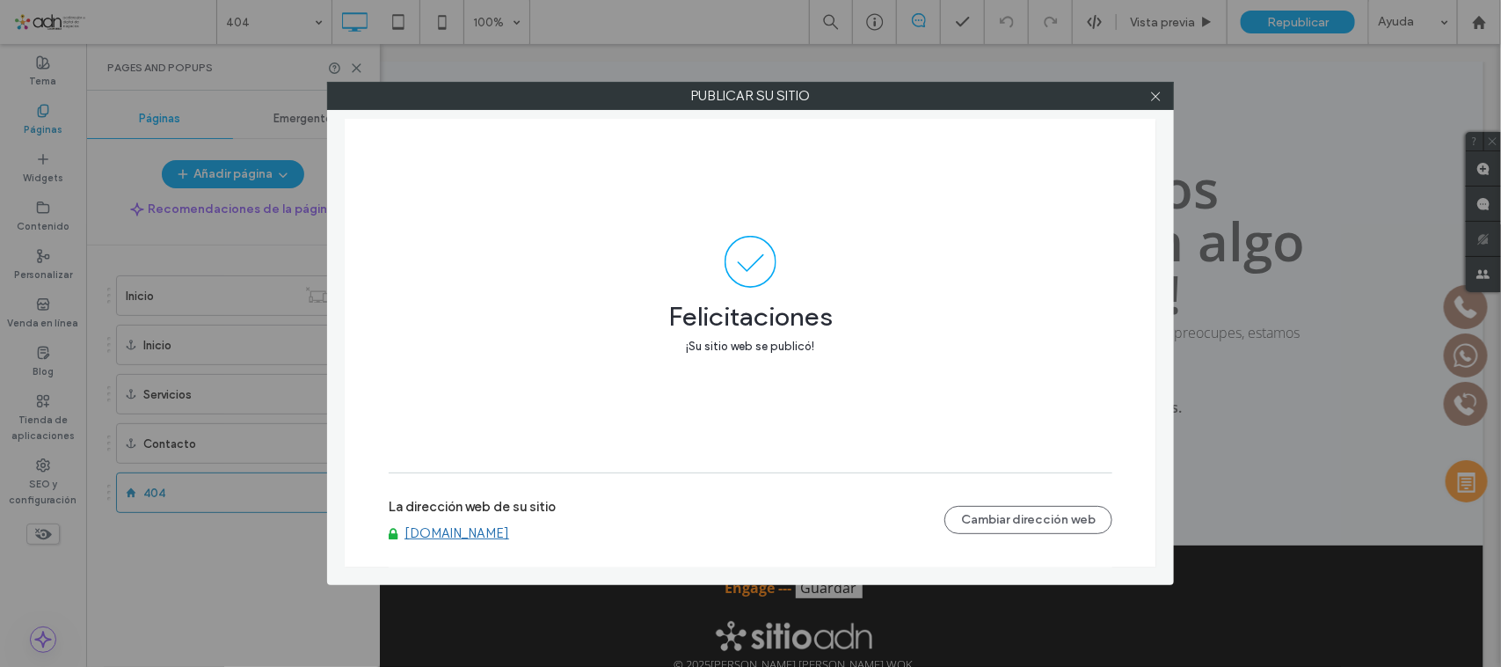
click at [453, 539] on link "www.dandanwok.mx" at bounding box center [457, 533] width 105 height 16
click at [509, 535] on link "www.dandanwok.mx" at bounding box center [457, 533] width 105 height 16
click at [1159, 91] on icon at bounding box center [1155, 96] width 13 height 13
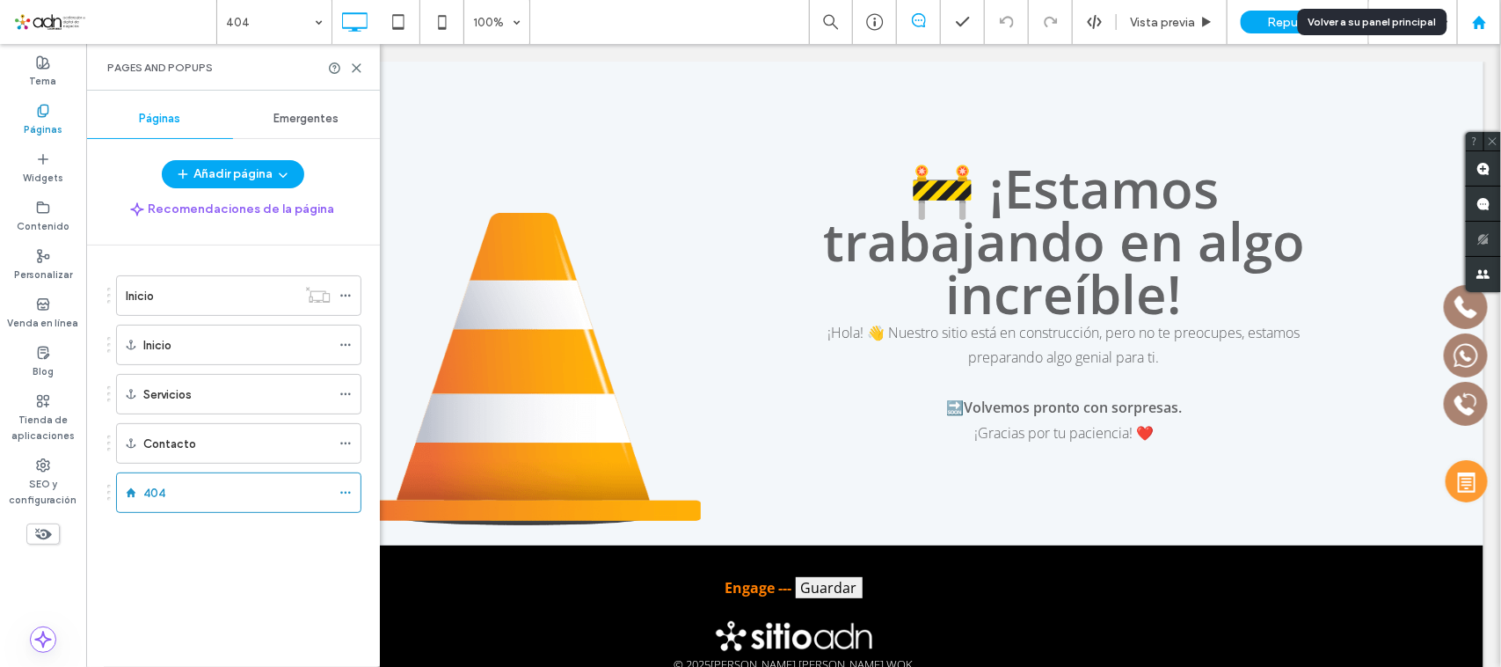
click at [1476, 23] on use at bounding box center [1478, 21] width 13 height 13
